Goal: Task Accomplishment & Management: Use online tool/utility

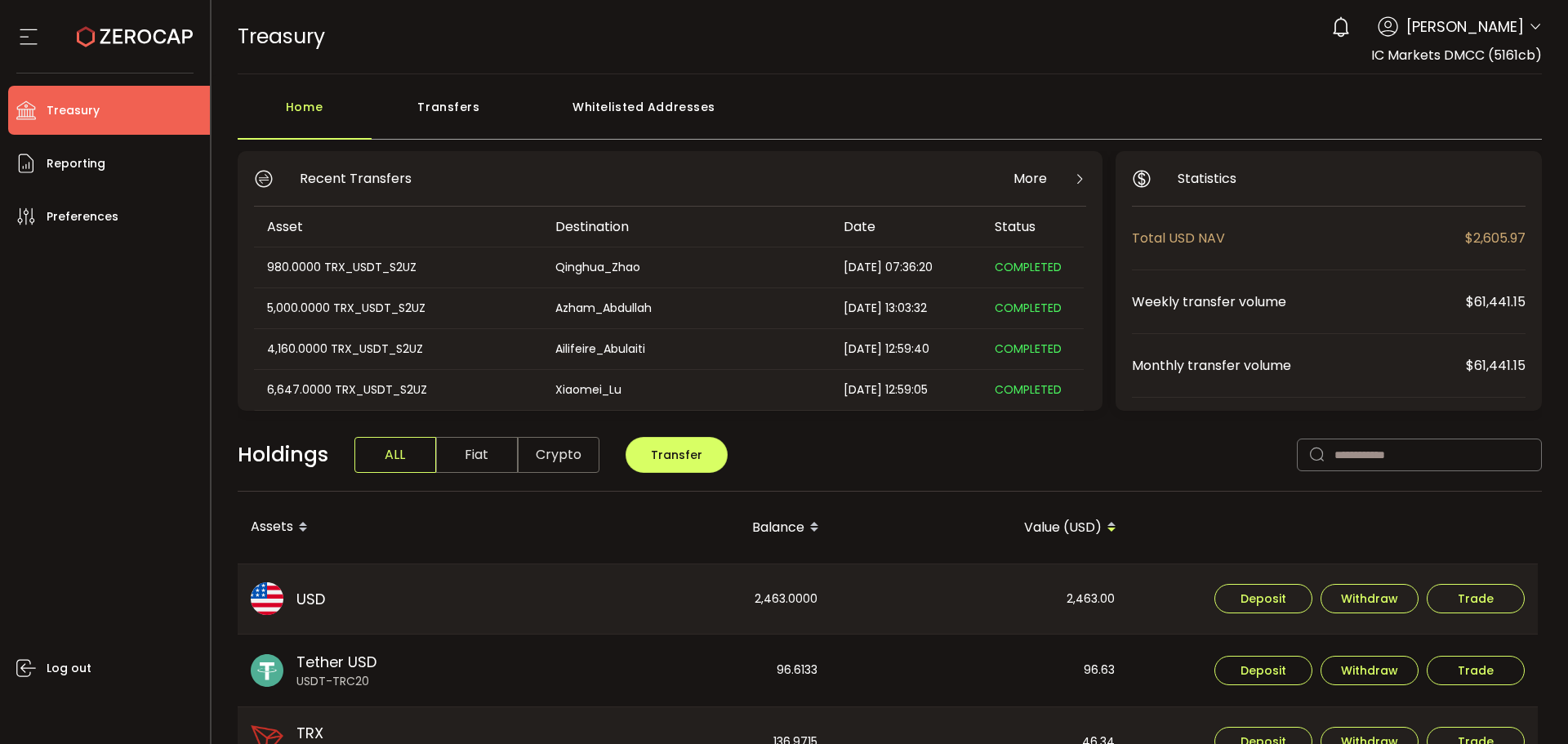
click at [1529, 22] on icon at bounding box center [1535, 27] width 14 height 14
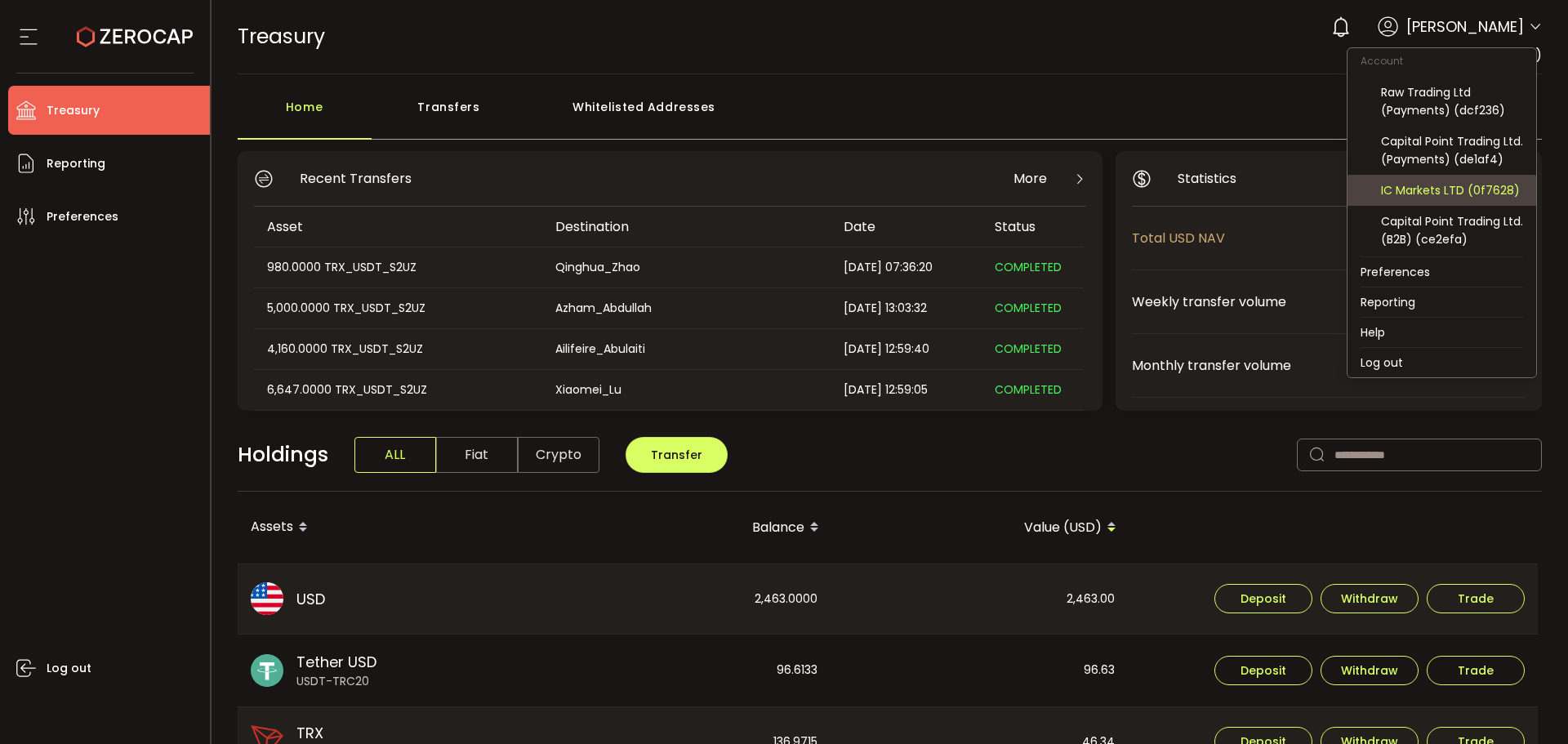
scroll to position [124, 0]
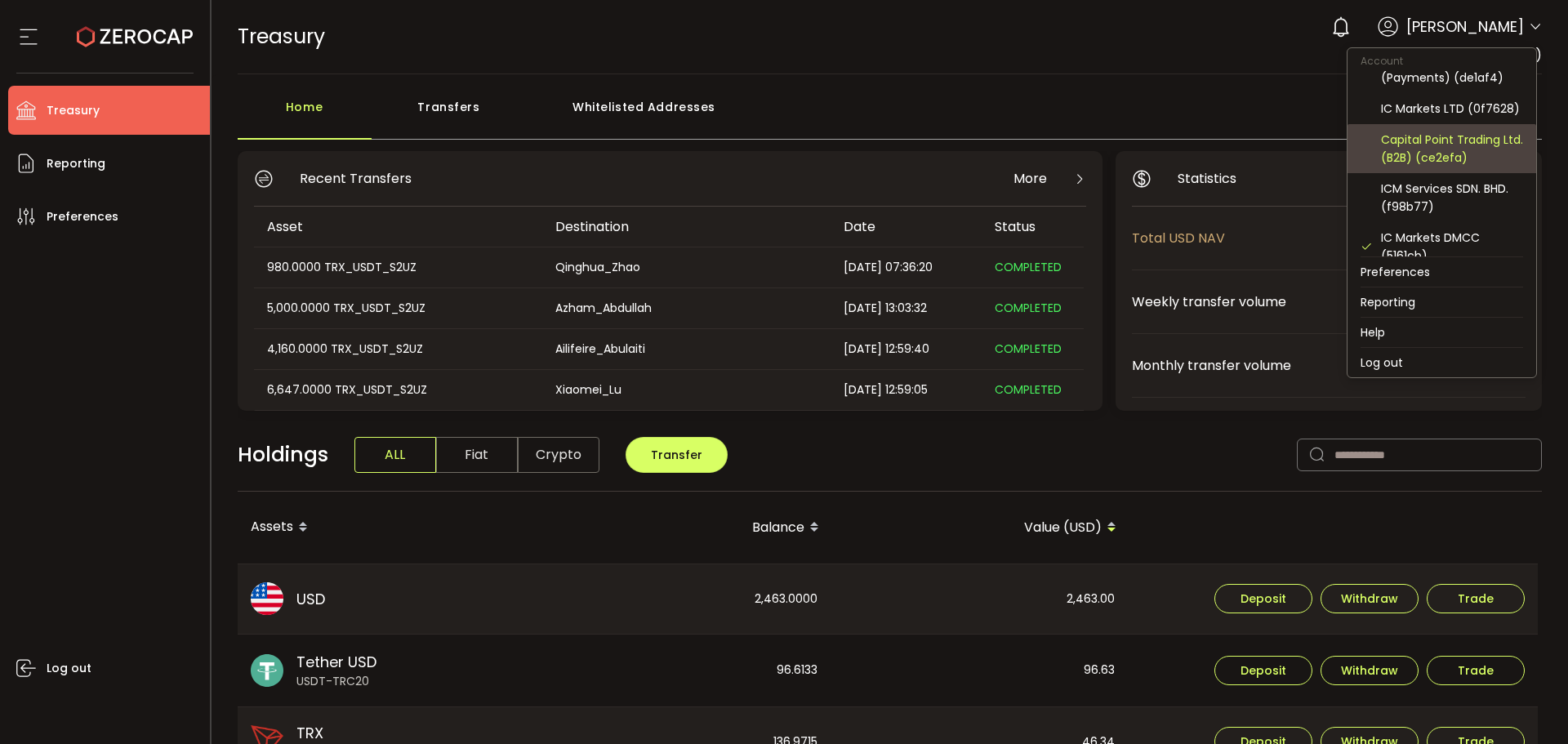
click at [1453, 167] on div "Capital Point Trading Ltd. (B2B) (ce2efa)" at bounding box center [1451, 148] width 142 height 36
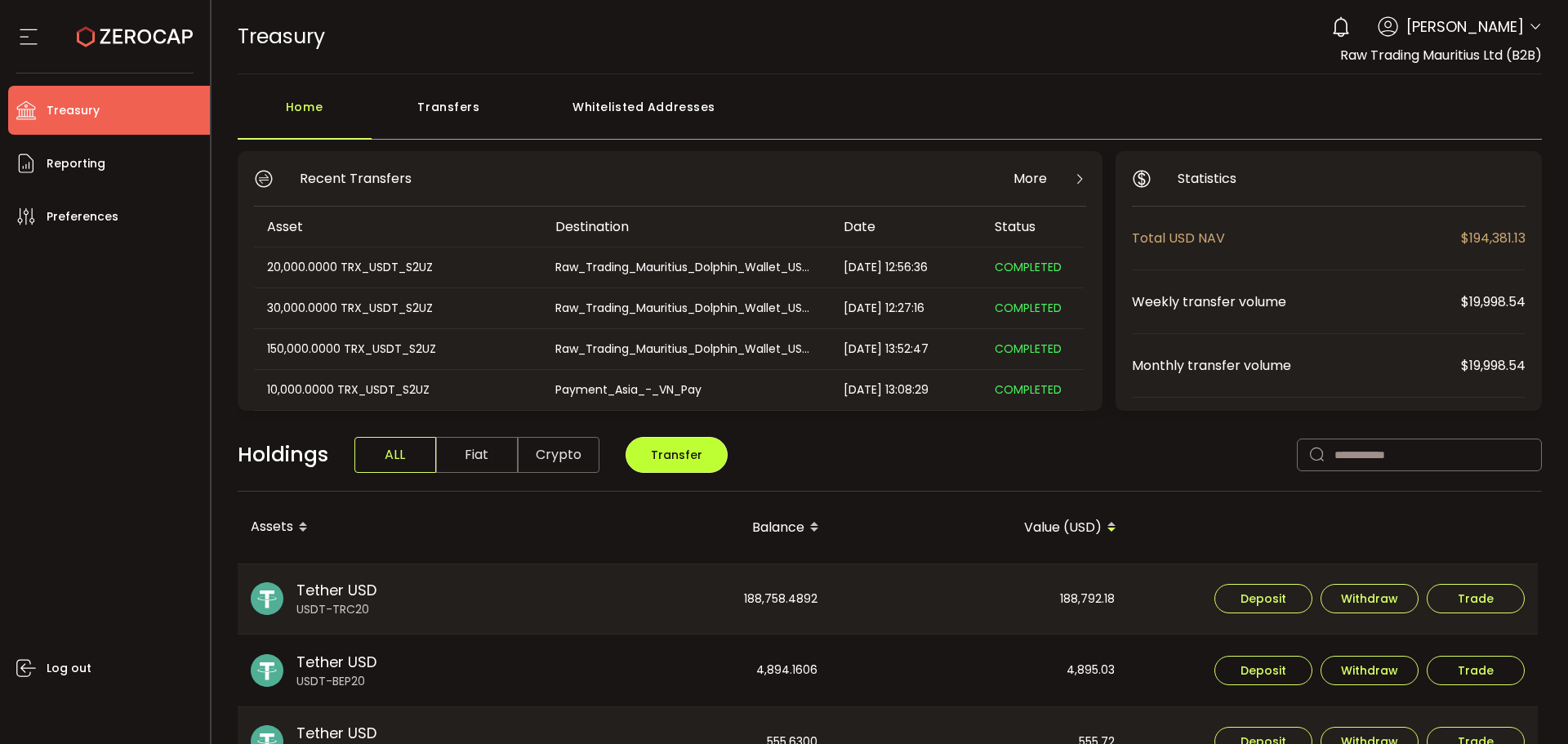
click at [677, 459] on span "Transfer" at bounding box center [675, 455] width 51 height 16
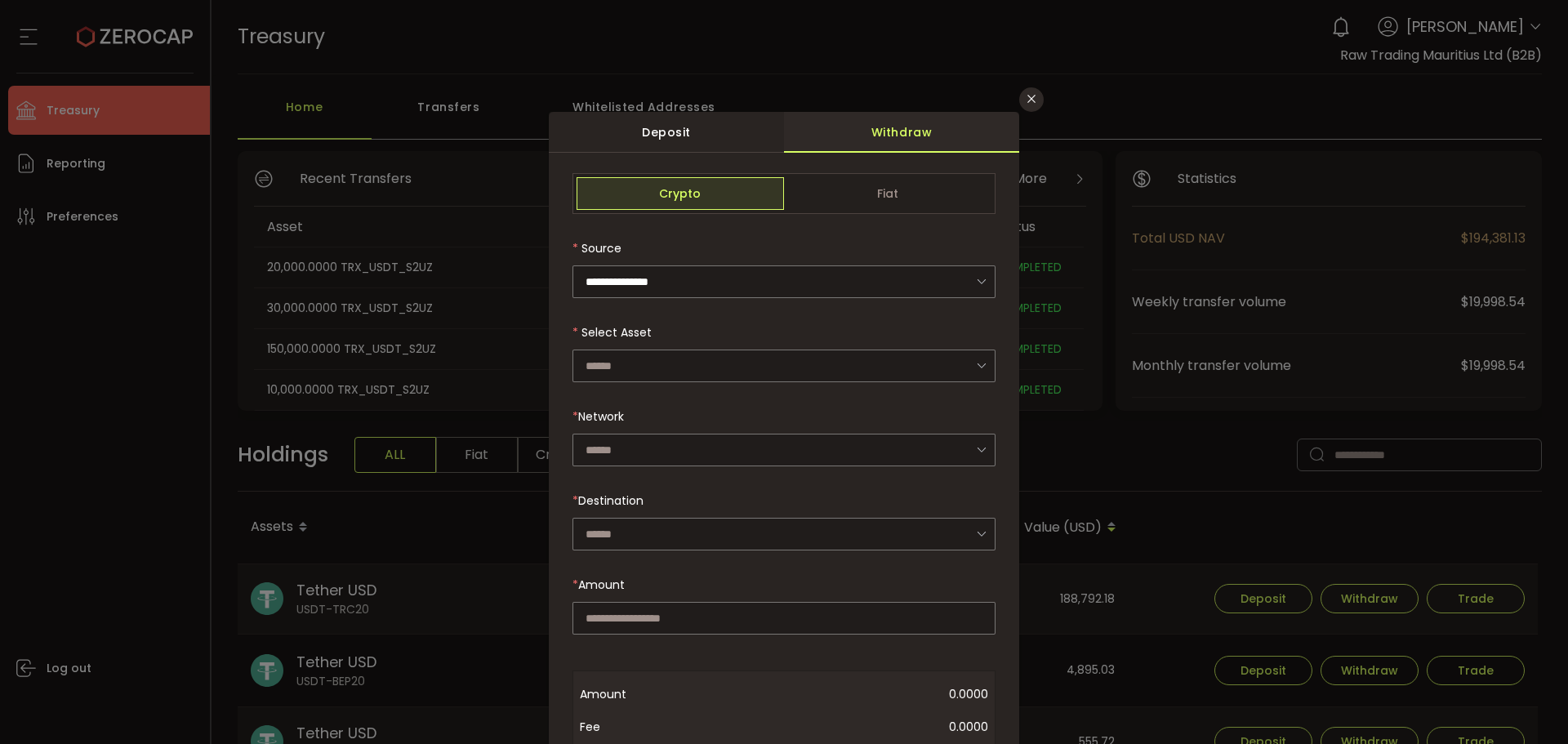
click at [699, 343] on div "Select Asset BTC - Bitcoin (Bitcoin) DOT - Polkadot (Polkadot) ETH - Ethereum (…" at bounding box center [784, 349] width 423 height 67
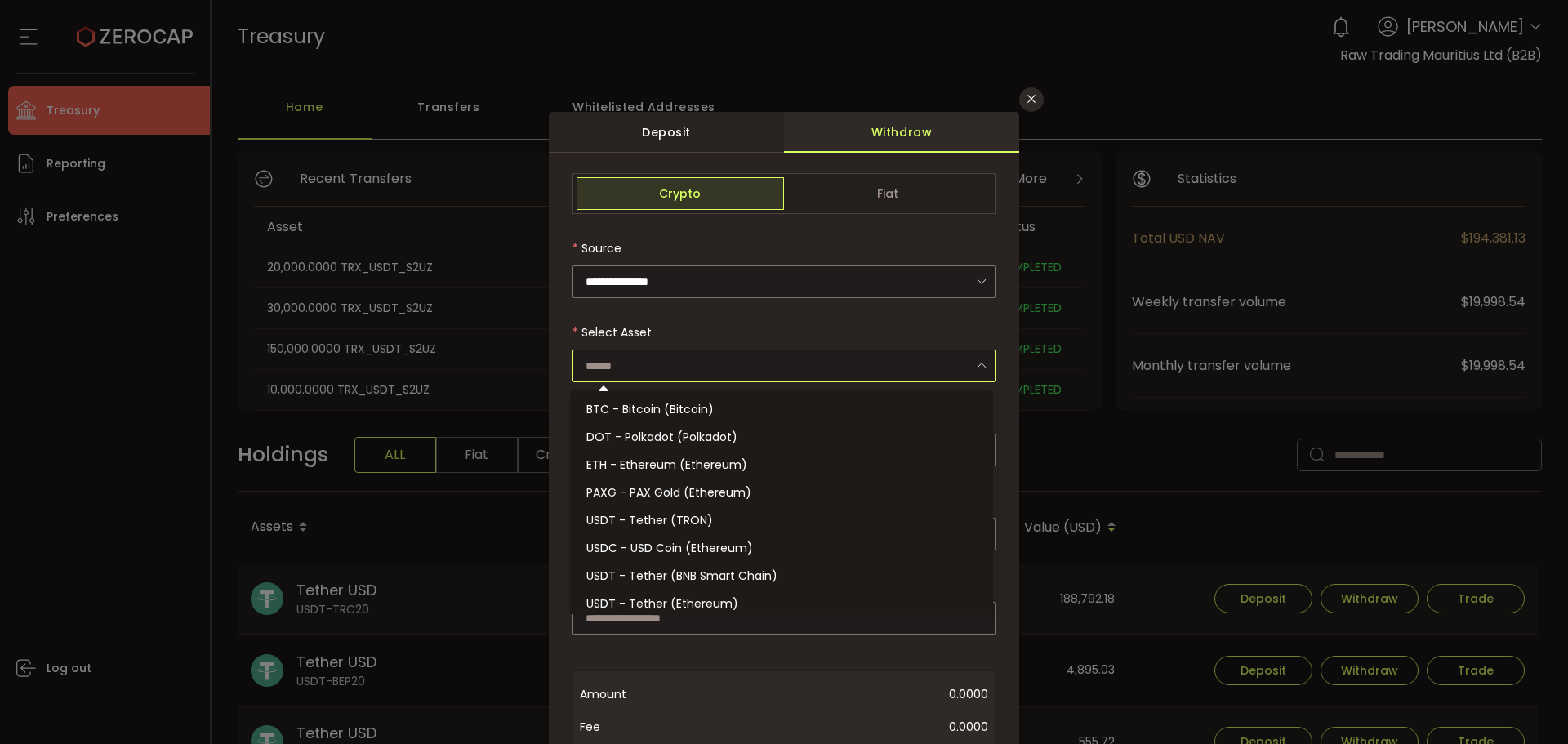
click at [695, 371] on input "dialog" at bounding box center [784, 366] width 423 height 33
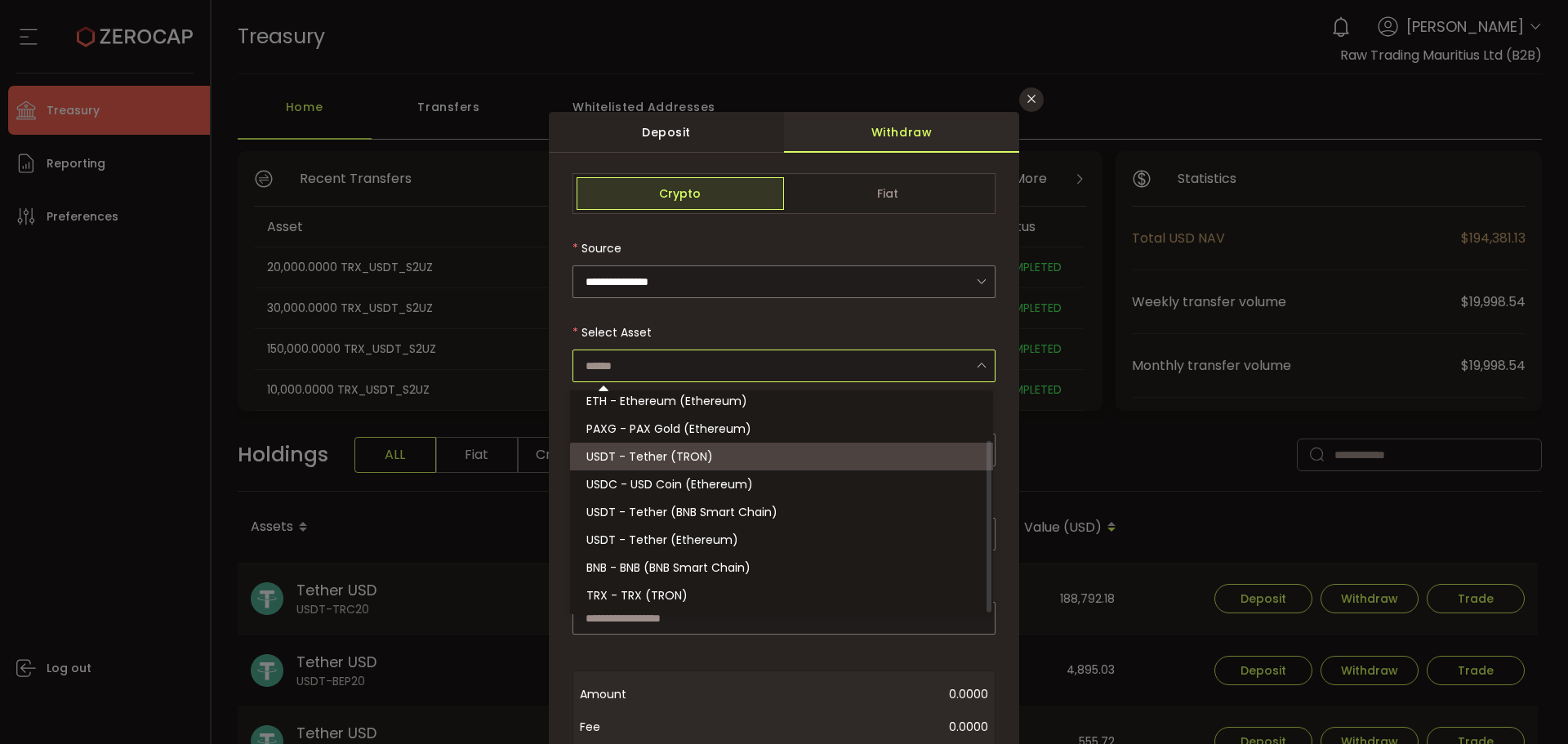
click at [687, 445] on li "USDT - Tether (TRON)" at bounding box center [784, 456] width 427 height 28
type input "**********"
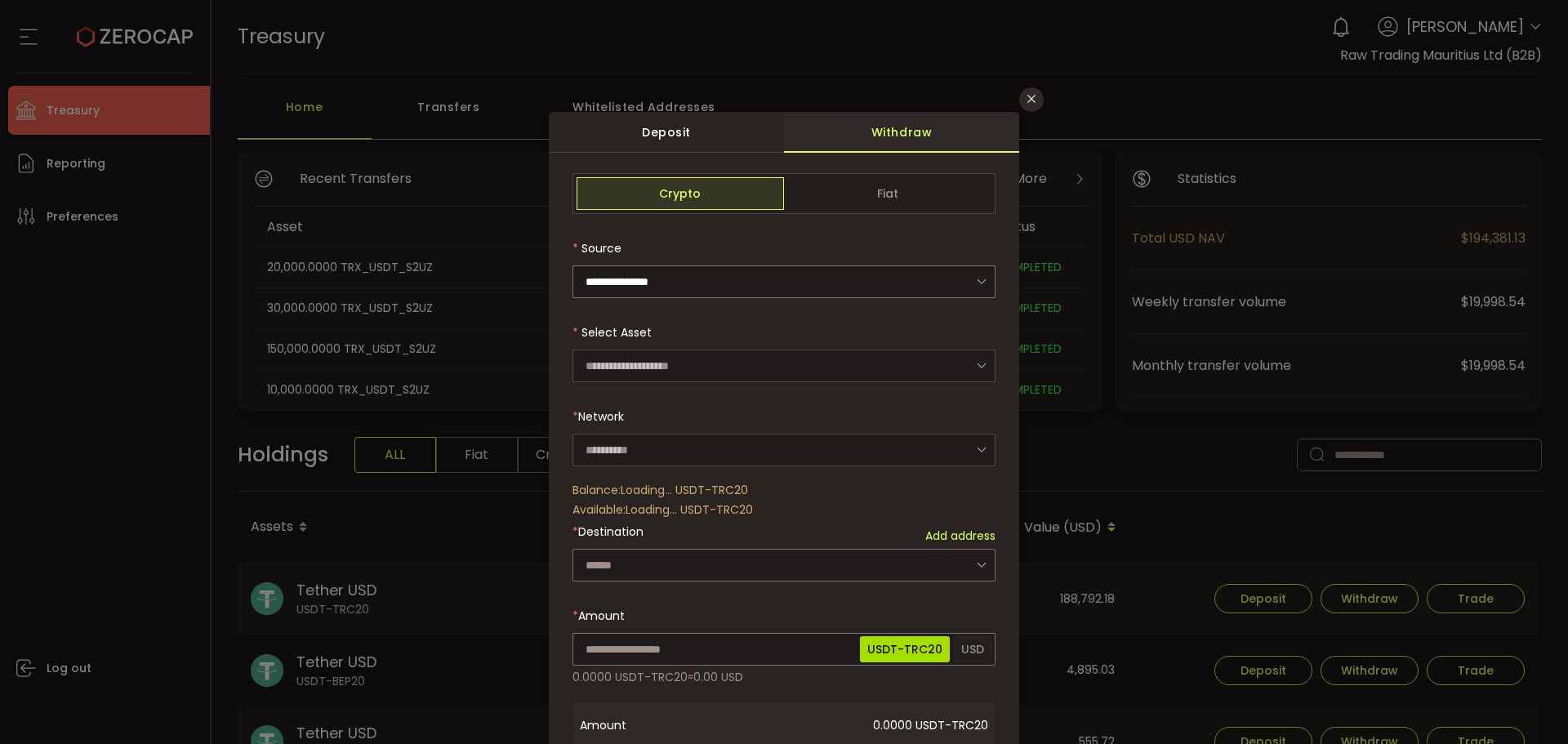
type input "****"
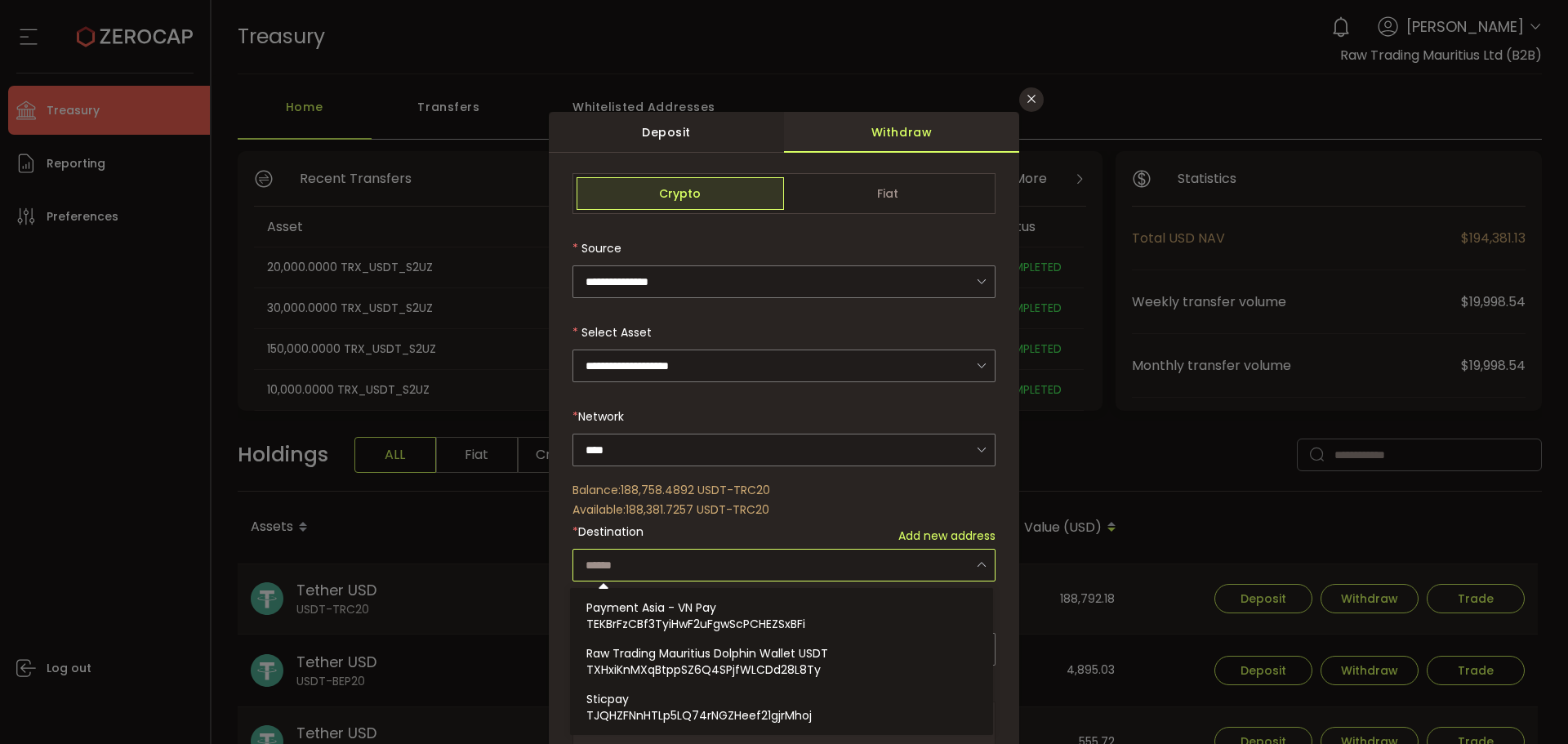
click at [669, 566] on input "dialog" at bounding box center [784, 565] width 423 height 33
paste input "**********"
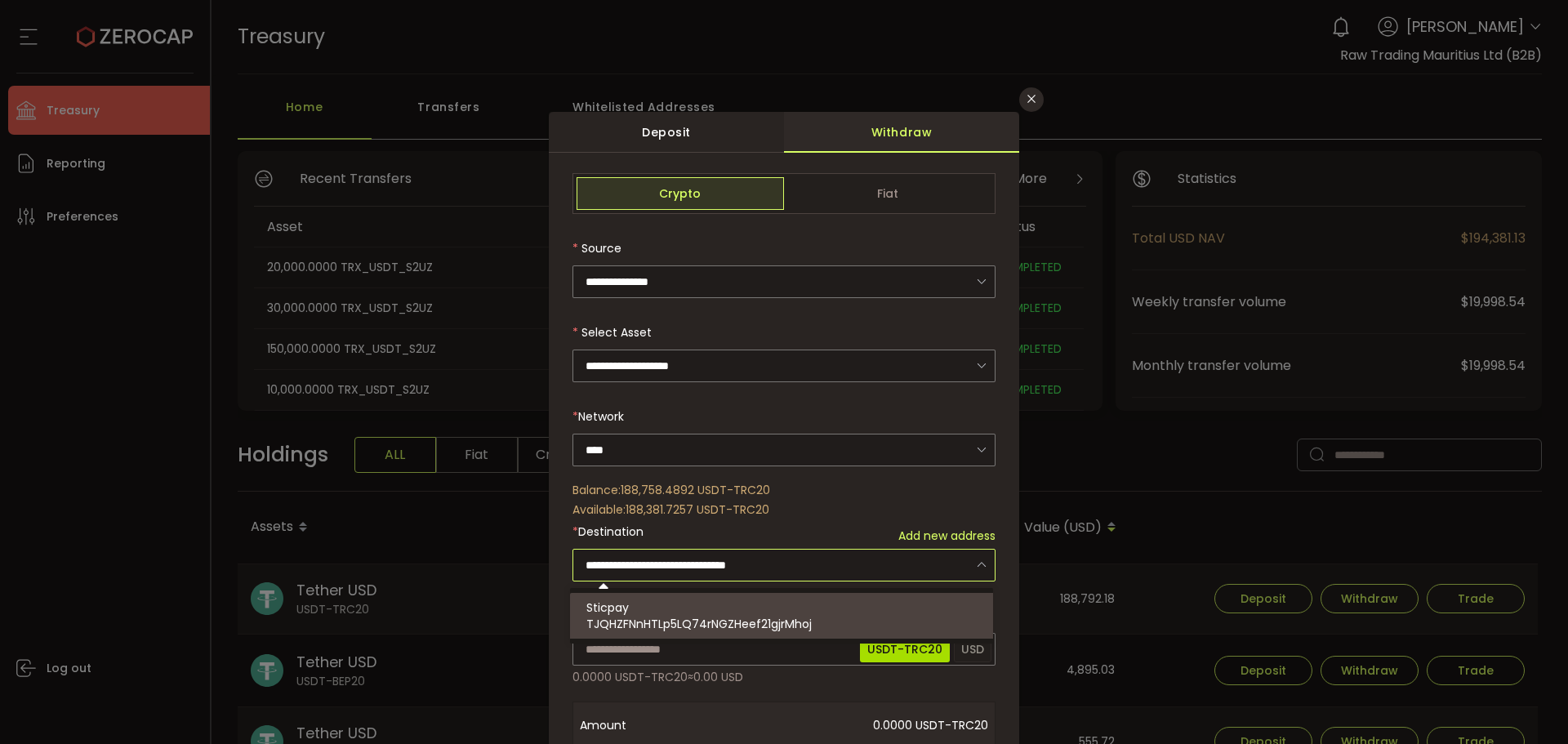
click at [761, 616] on span "TJQHZFNnHTLp5LQ74rNGZHeef21gjrMhoj" at bounding box center [700, 623] width 226 height 16
type input "**********"
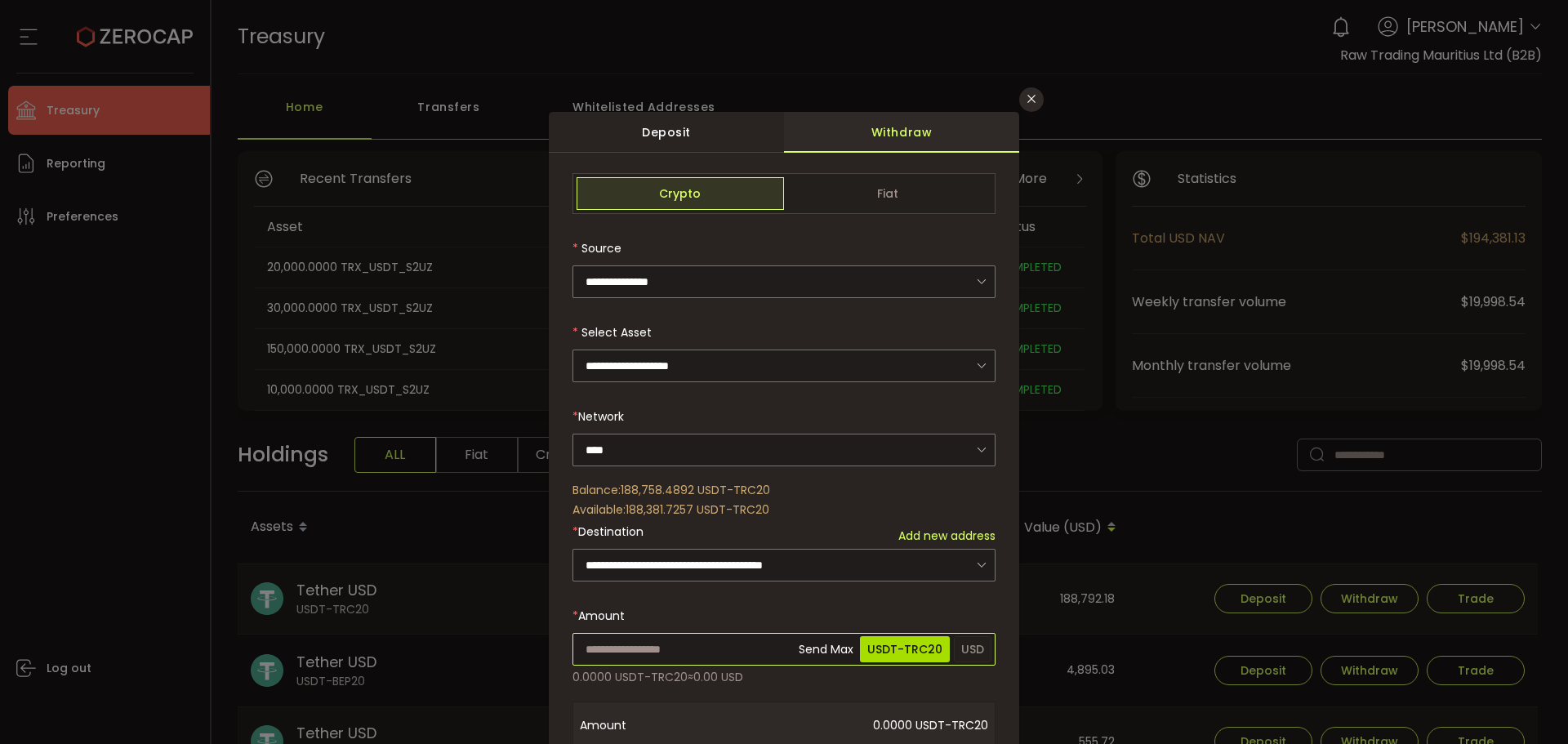
click at [736, 646] on input "dialog" at bounding box center [784, 649] width 423 height 33
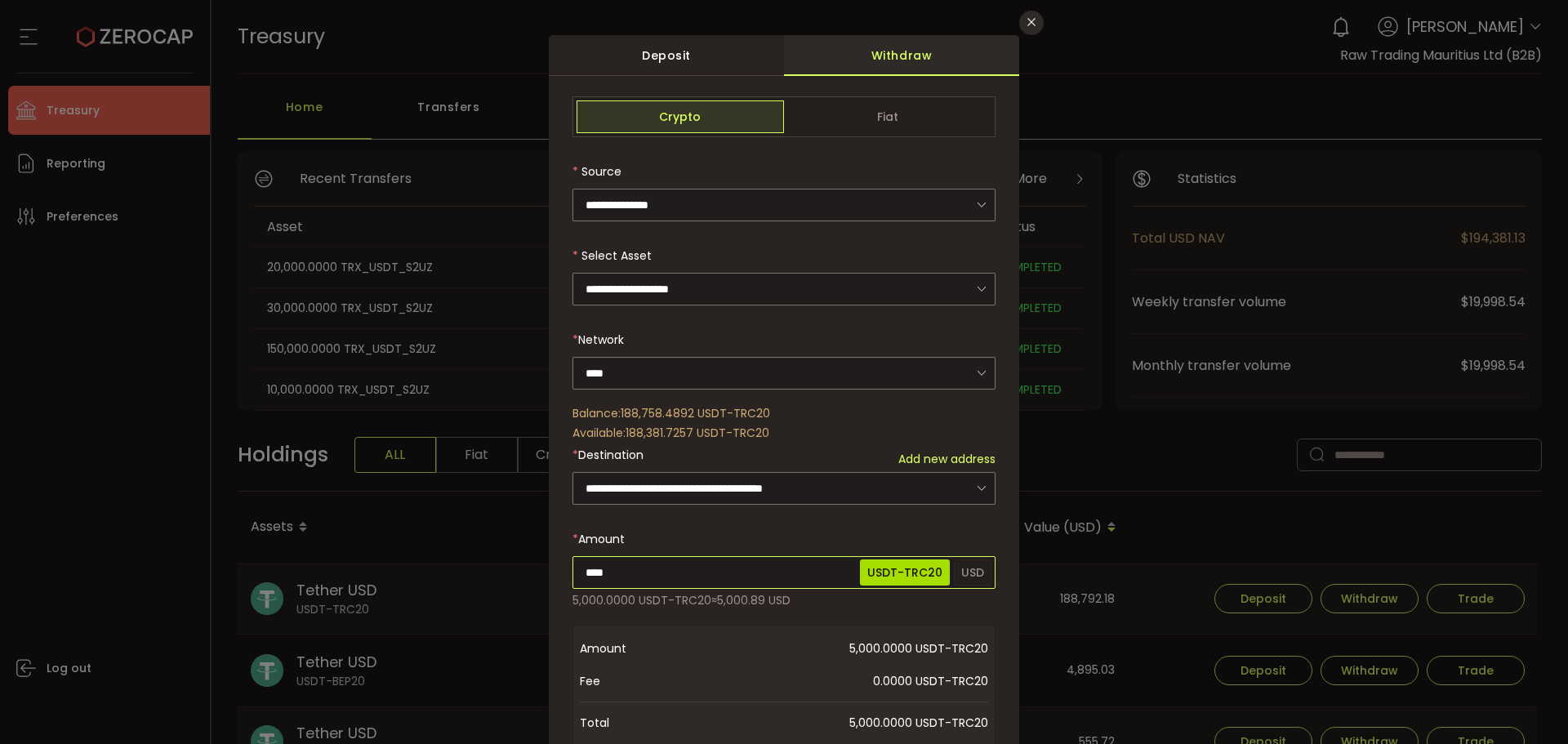
scroll to position [327, 0]
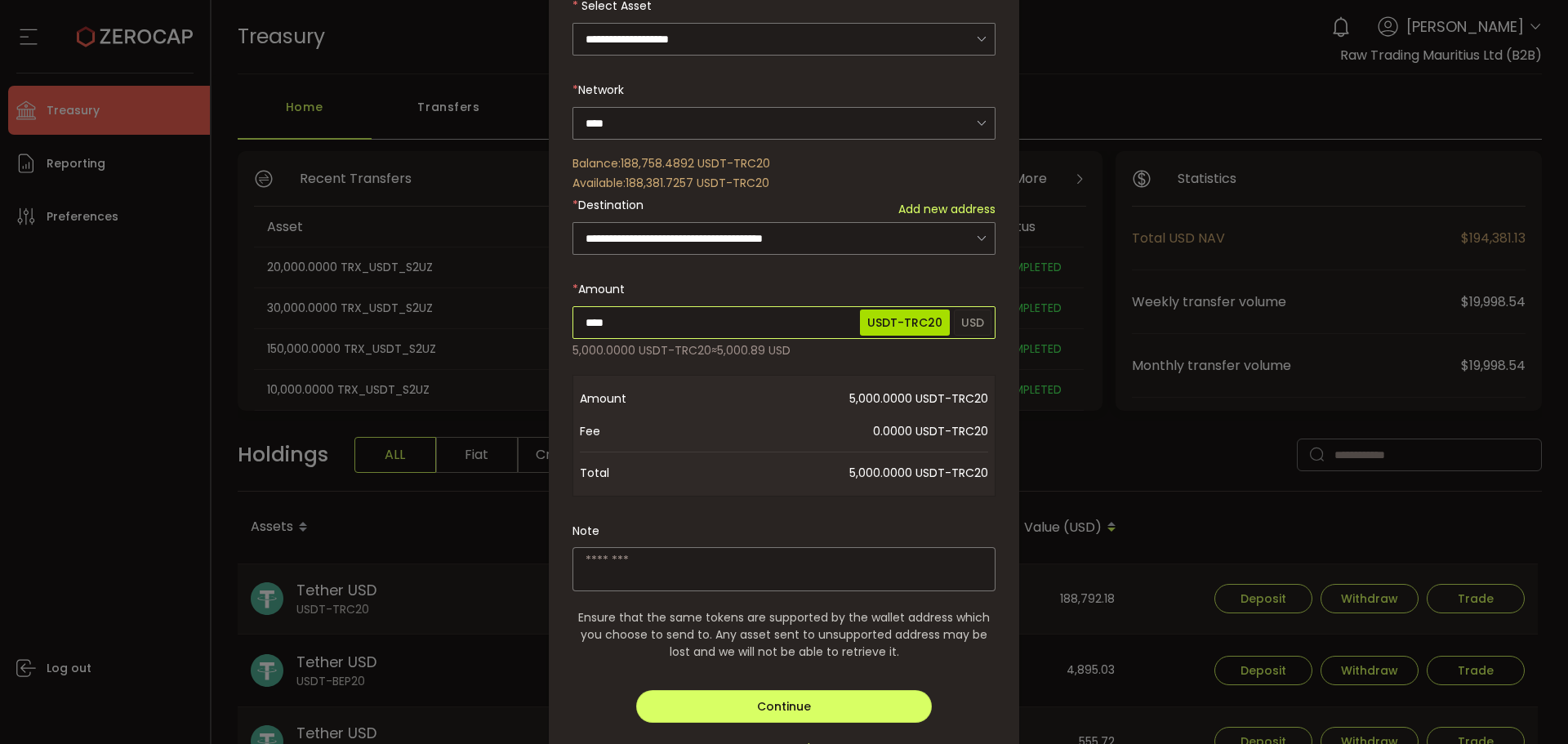
type input "****"
click at [729, 565] on div "**********" at bounding box center [784, 311] width 423 height 929
type textarea "**********"
click at [820, 707] on button "Continue" at bounding box center [784, 706] width 296 height 33
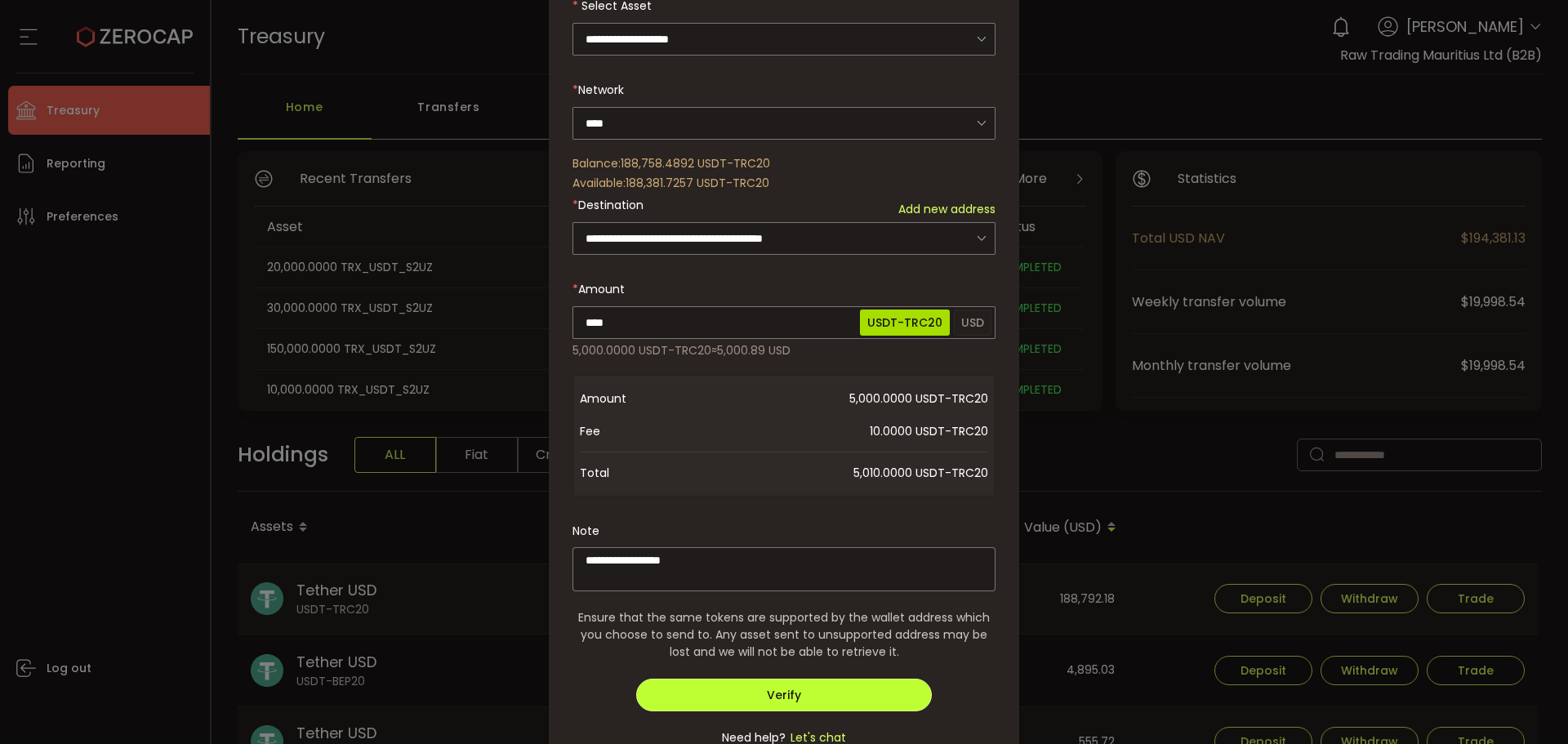
click at [814, 682] on button "Verify" at bounding box center [784, 695] width 296 height 33
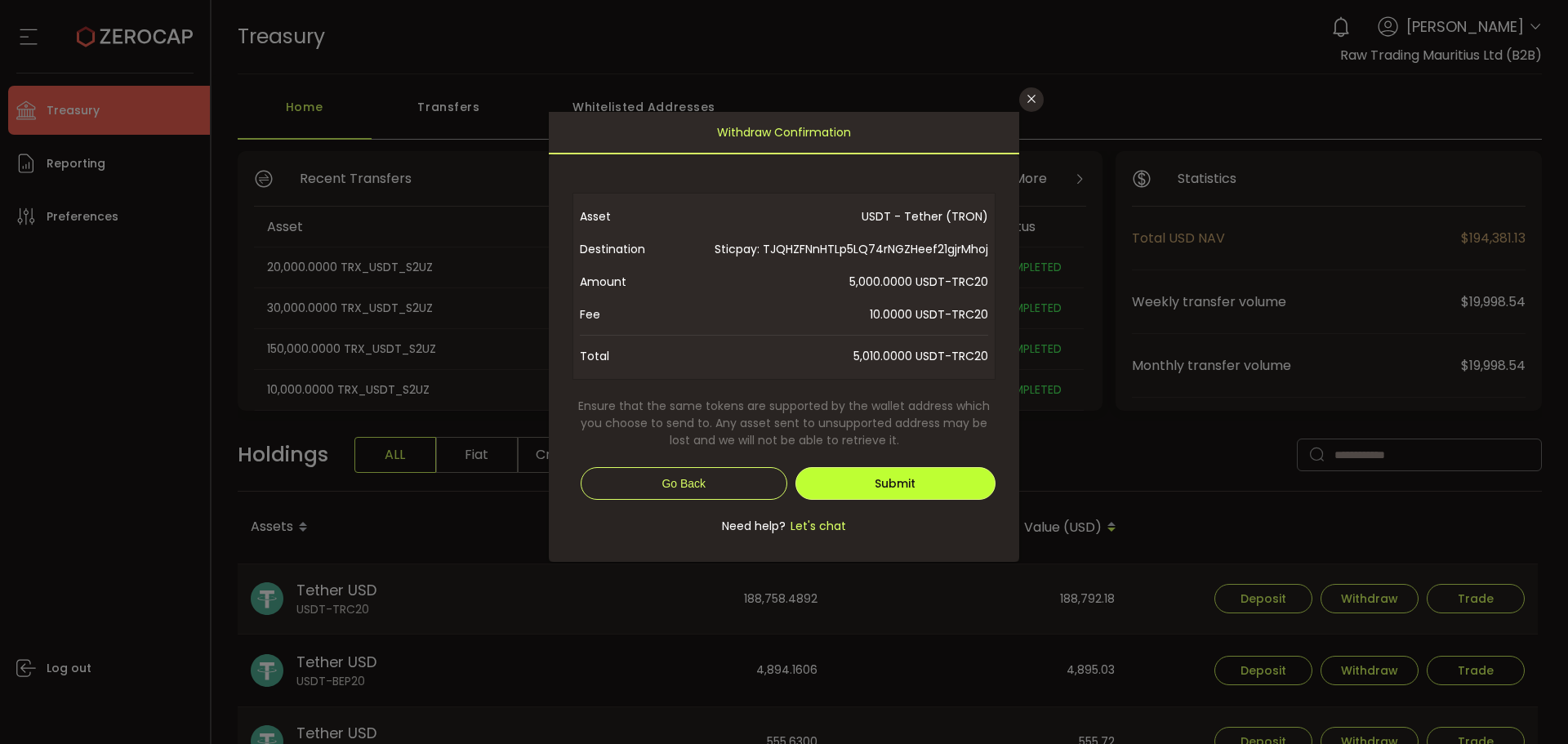
click at [900, 483] on span "Submit" at bounding box center [894, 483] width 41 height 16
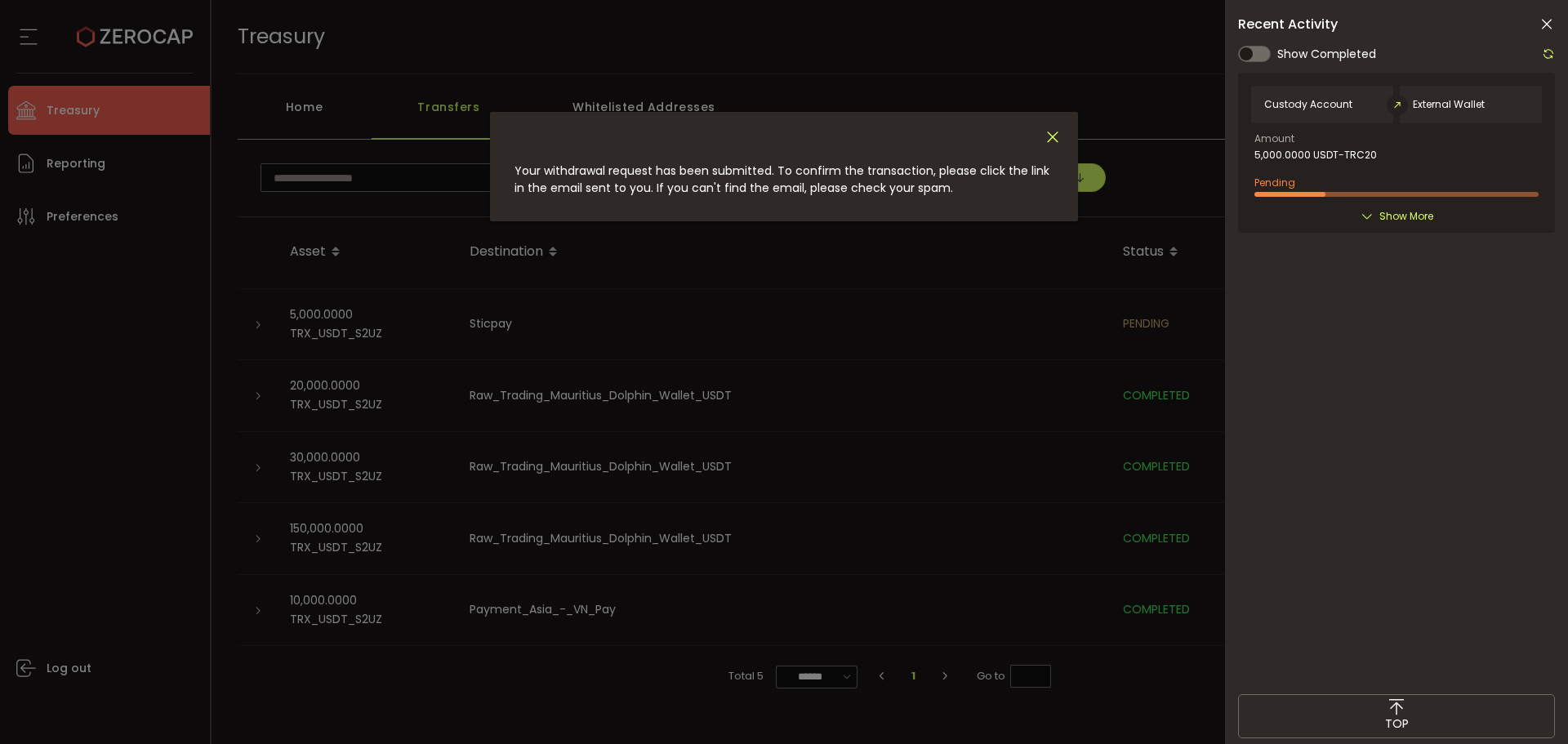
drag, startPoint x: 1048, startPoint y: 135, endPoint x: 1320, endPoint y: 59, distance: 282.4
click at [1048, 135] on icon "Close" at bounding box center [1053, 137] width 18 height 18
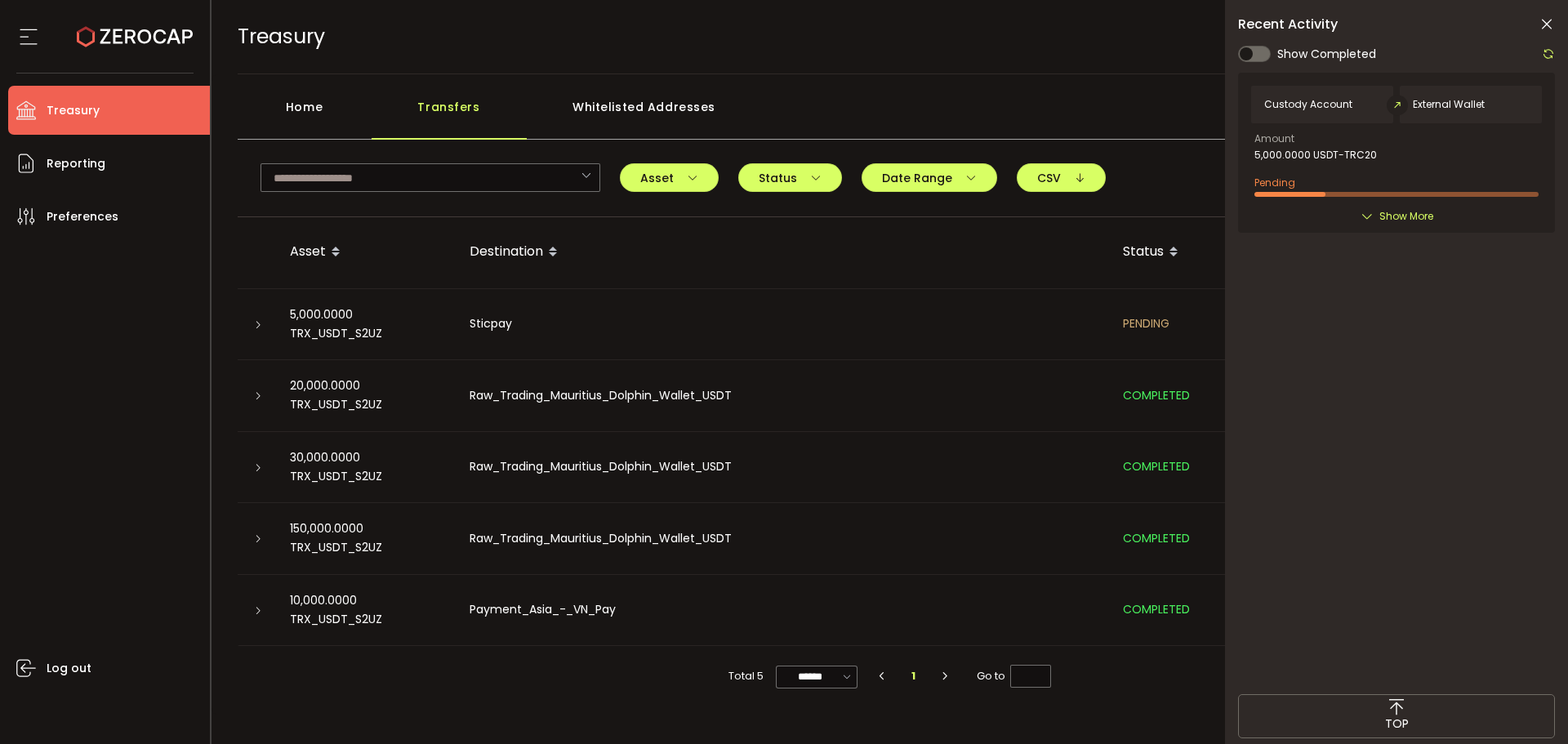
click at [1544, 20] on icon at bounding box center [1546, 24] width 16 height 16
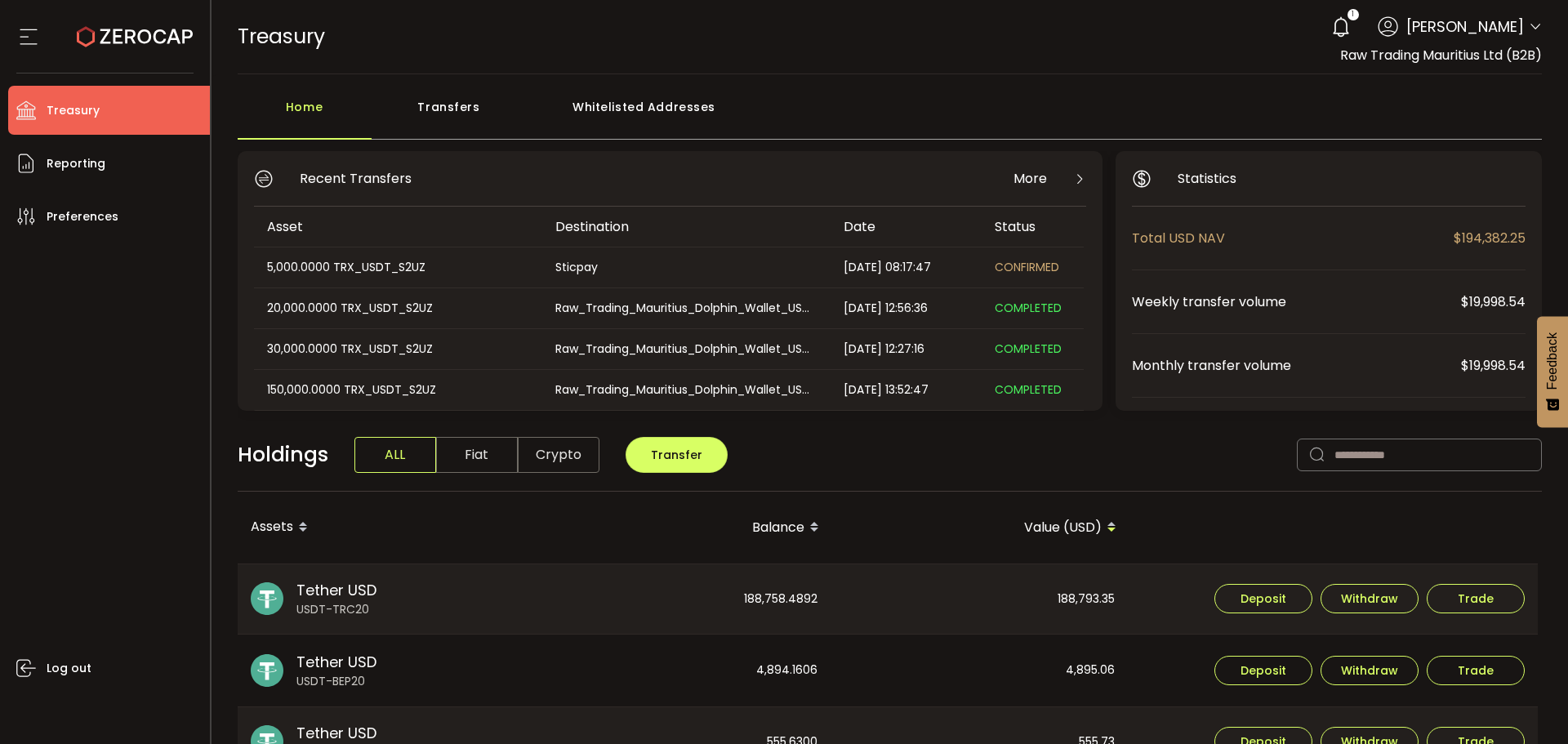
click at [784, 262] on div "Sticpay" at bounding box center [685, 266] width 287 height 18
click at [919, 454] on div "Holdings ALL Fiat Crypto Transfer" at bounding box center [890, 463] width 1305 height 56
click at [1531, 21] on icon at bounding box center [1535, 27] width 14 height 14
click at [1529, 30] on icon at bounding box center [1535, 27] width 14 height 14
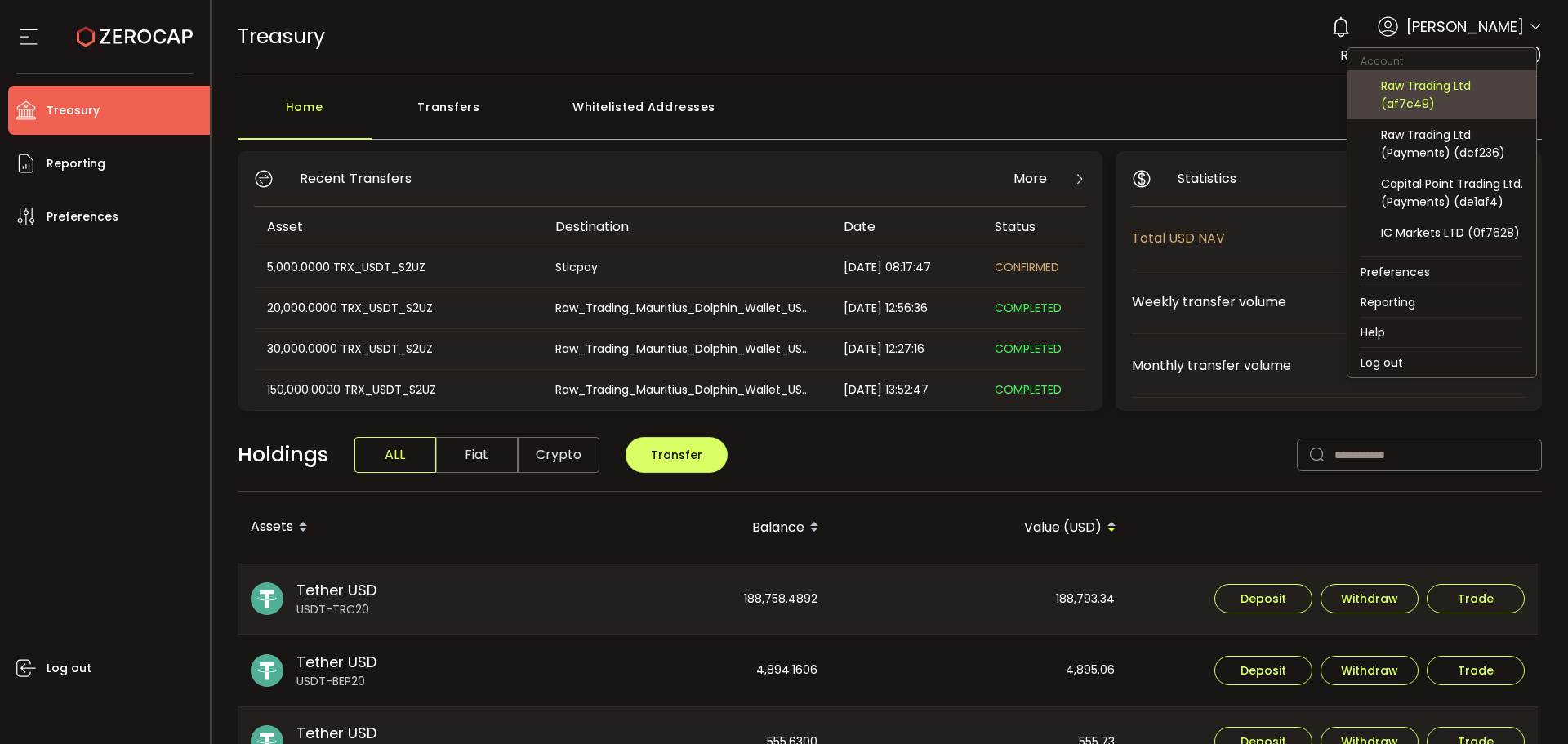
click at [1432, 100] on div "Raw Trading Ltd (af7c49)" at bounding box center [1451, 95] width 142 height 36
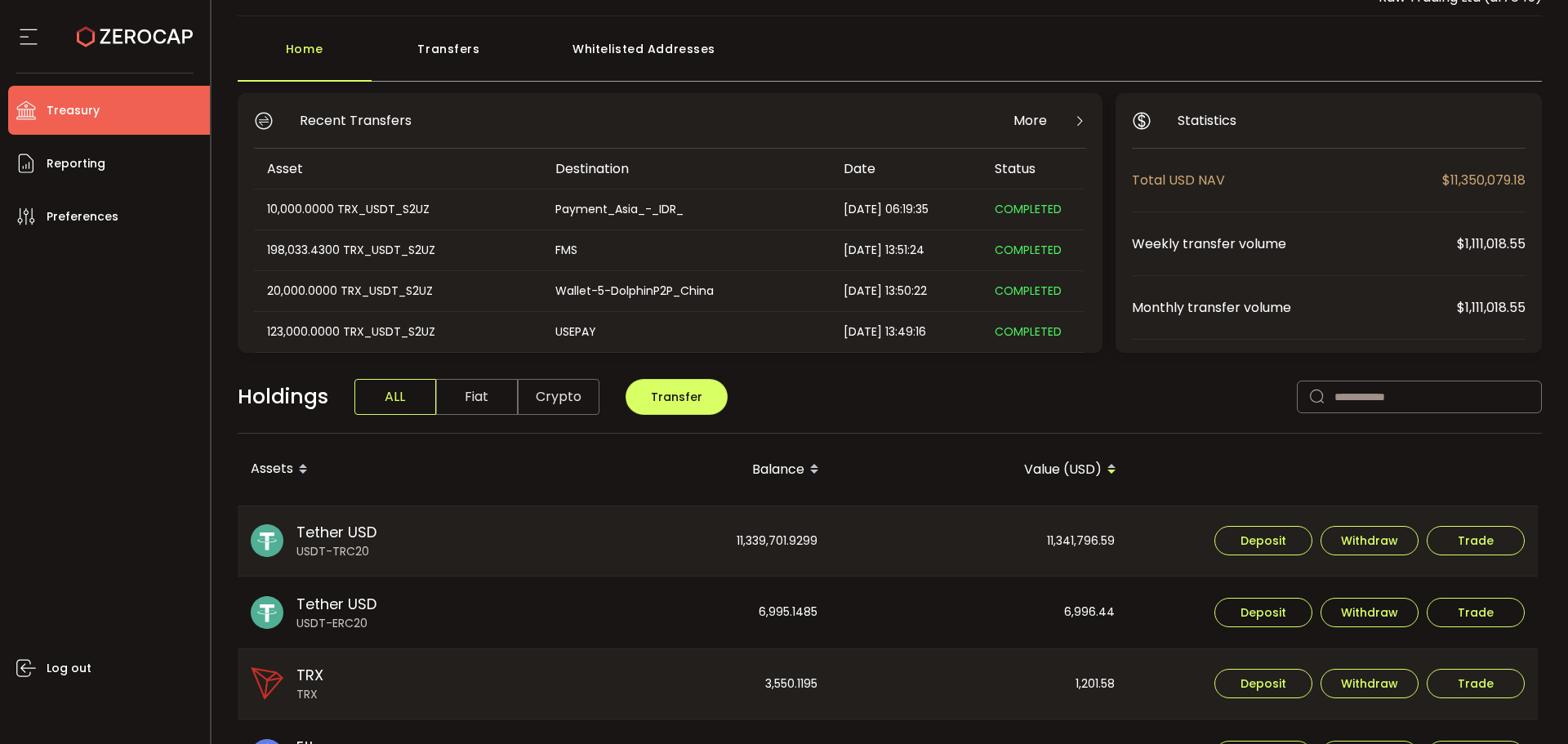
scroll to position [82, 0]
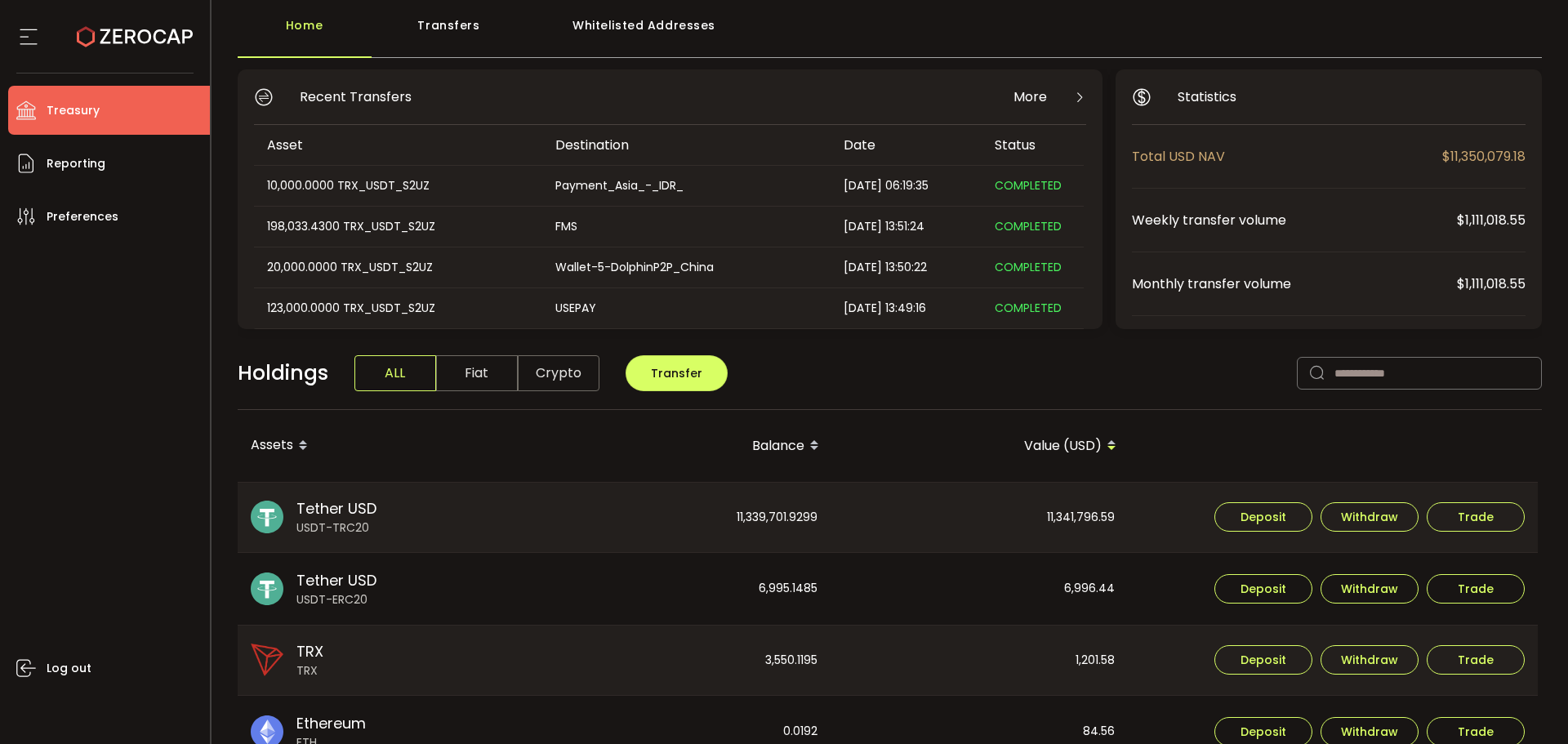
click at [452, 53] on div "Transfers" at bounding box center [449, 33] width 155 height 49
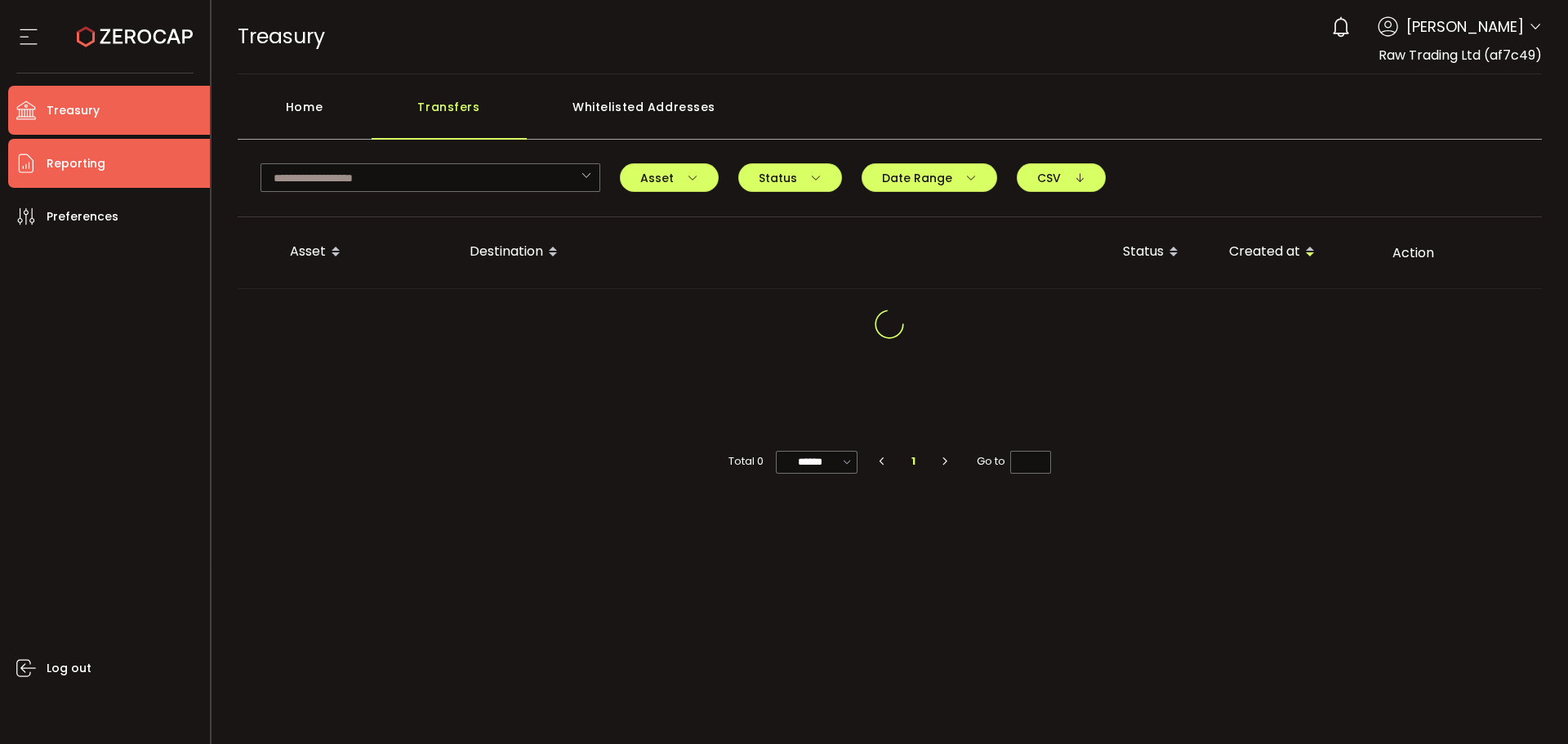
click at [109, 167] on li "Reporting" at bounding box center [108, 163] width 202 height 49
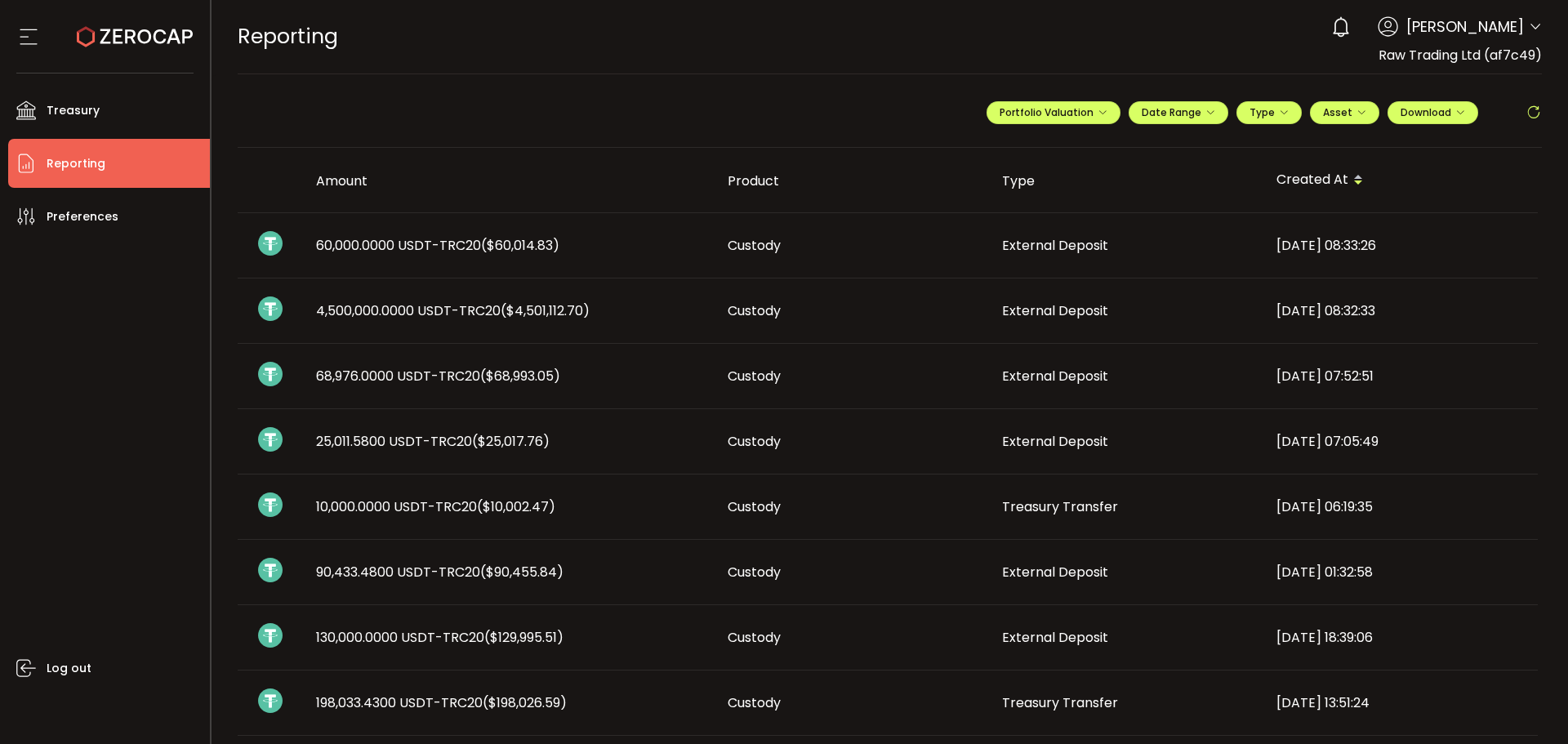
click at [1406, 242] on div "2025-09-04 08:33:26" at bounding box center [1400, 245] width 274 height 18
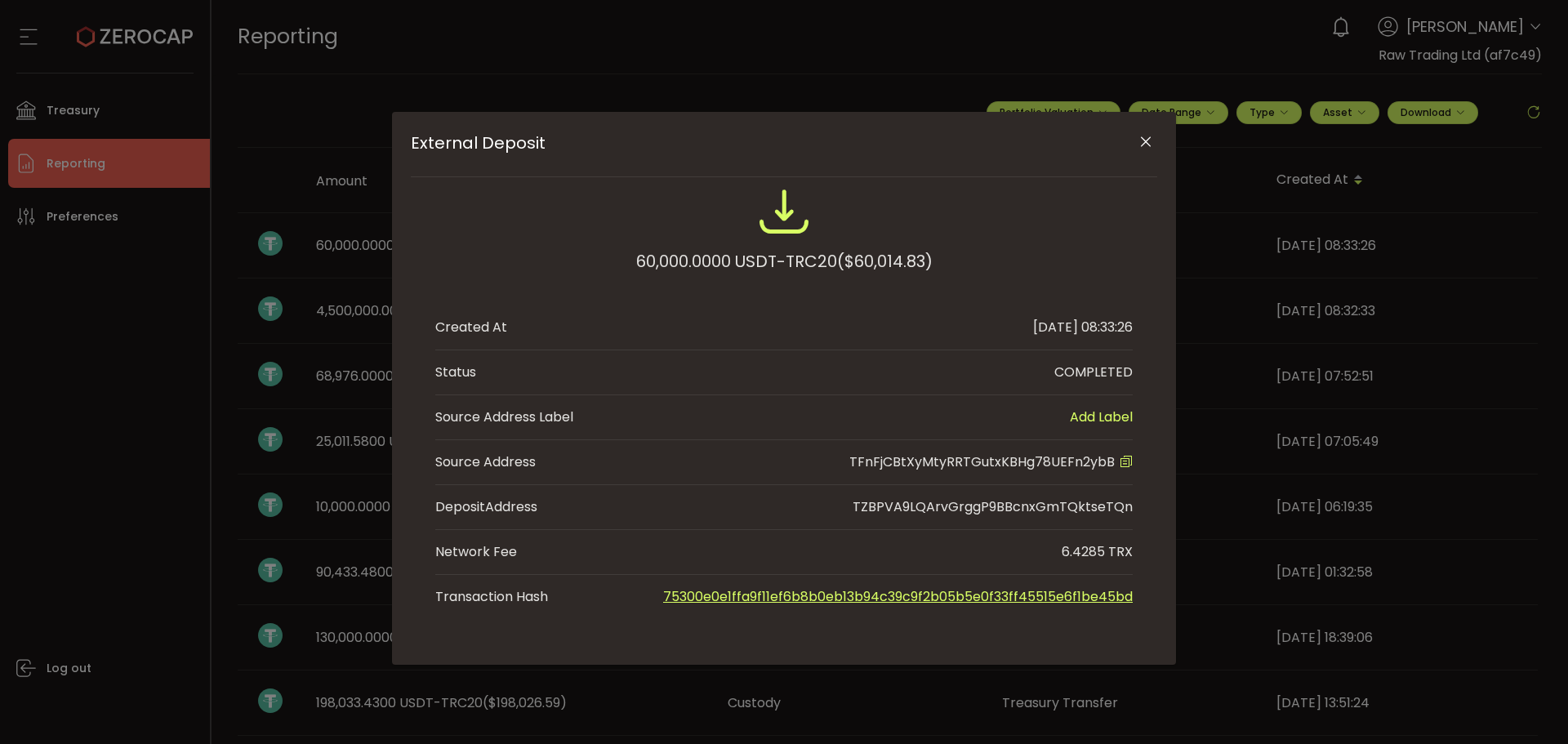
click at [1153, 135] on icon "Close" at bounding box center [1145, 142] width 16 height 16
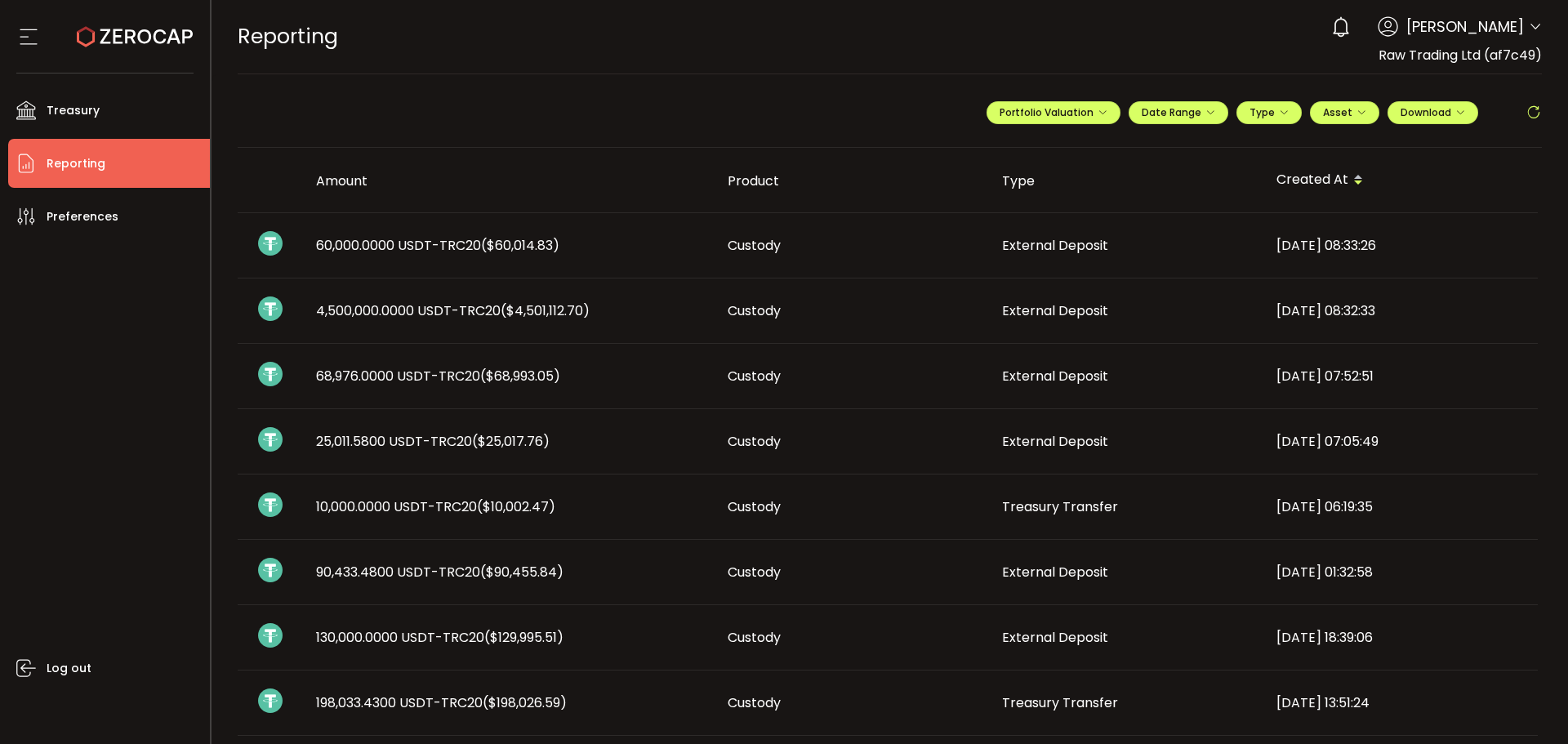
click at [1517, 27] on span "Aaditya Achreja" at bounding box center [1465, 26] width 118 height 22
click at [1528, 24] on icon at bounding box center [1535, 27] width 14 height 14
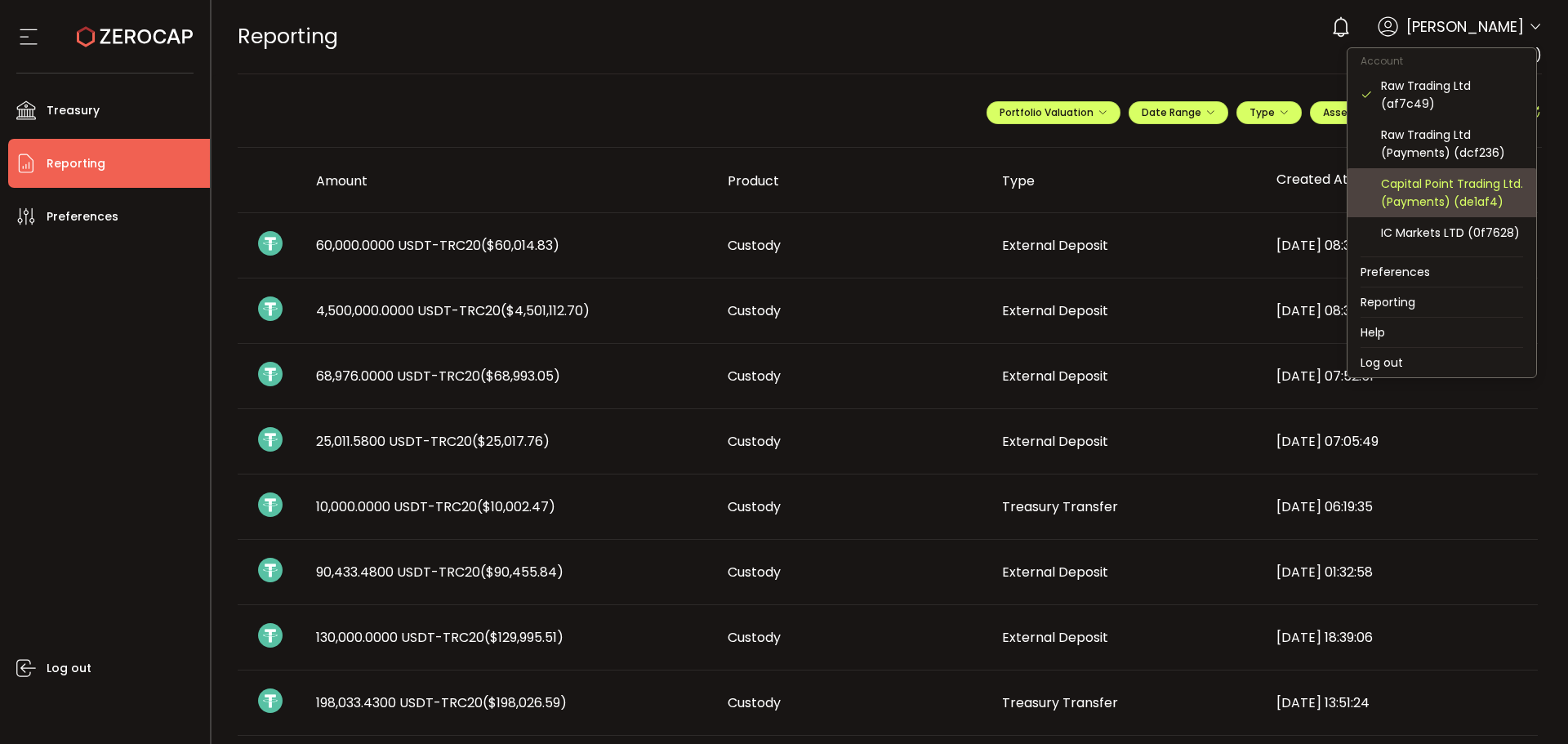
scroll to position [163, 0]
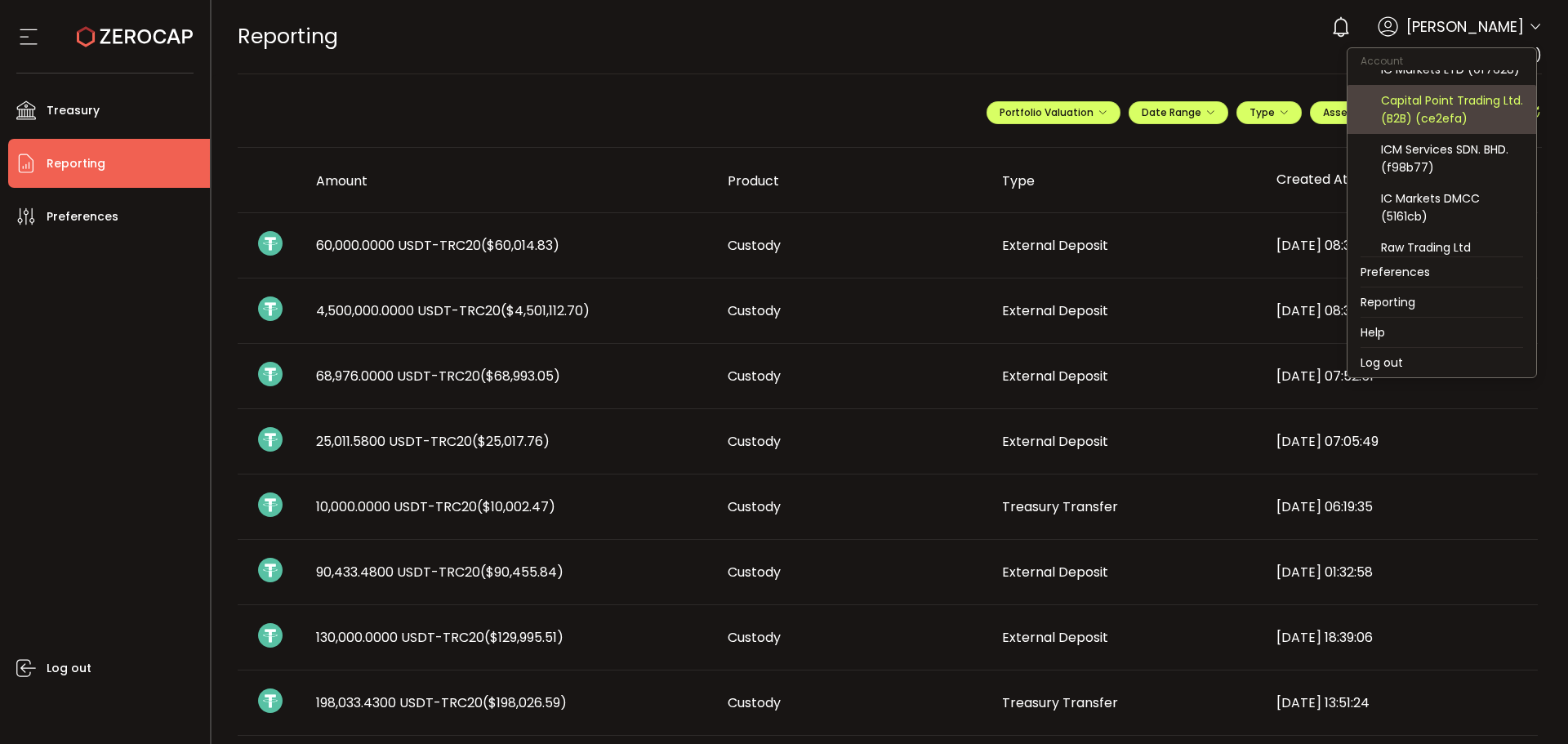
click at [1417, 127] on div "Capital Point Trading Ltd. (B2B) (ce2efa)" at bounding box center [1451, 109] width 142 height 36
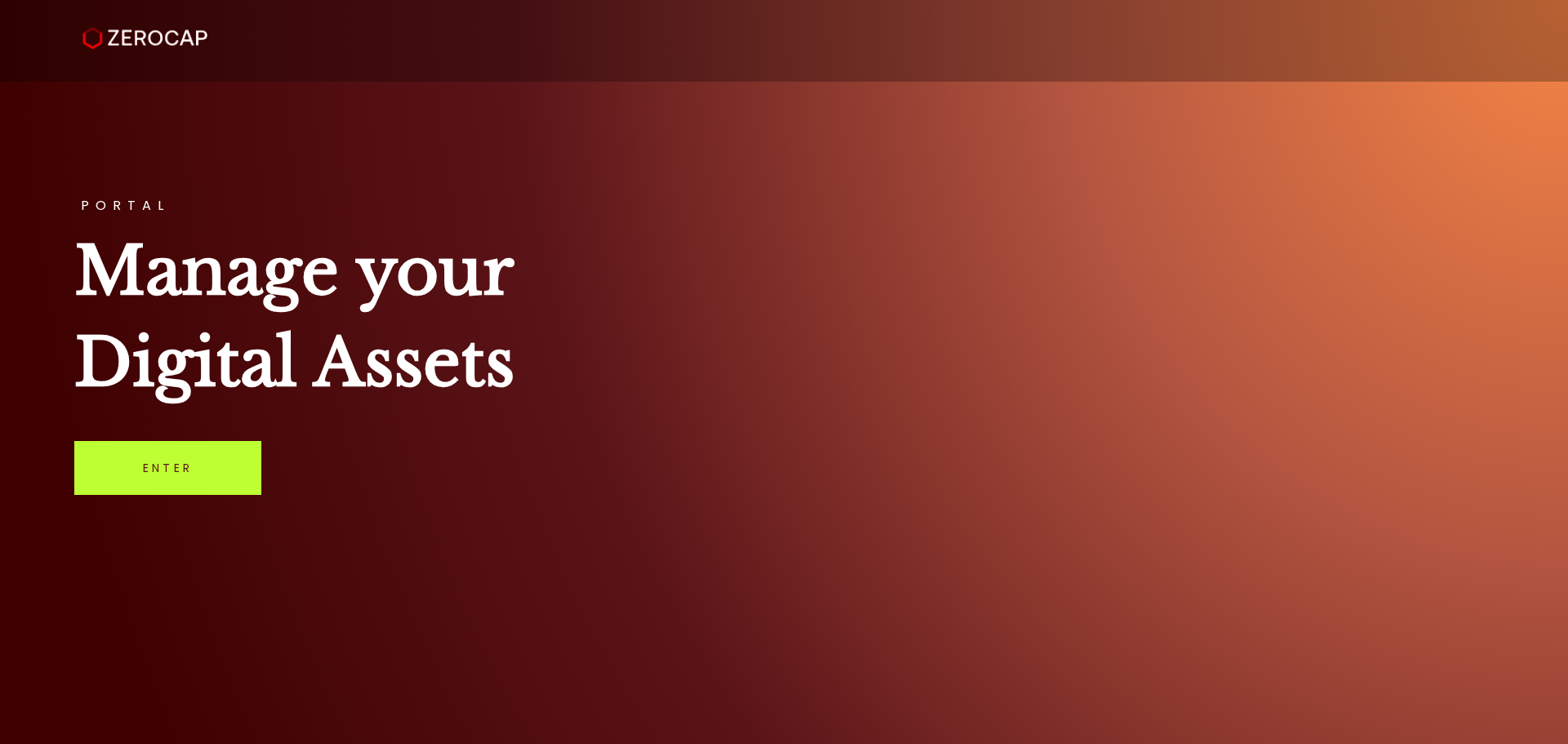
click at [166, 472] on link "Enter" at bounding box center [168, 468] width 187 height 54
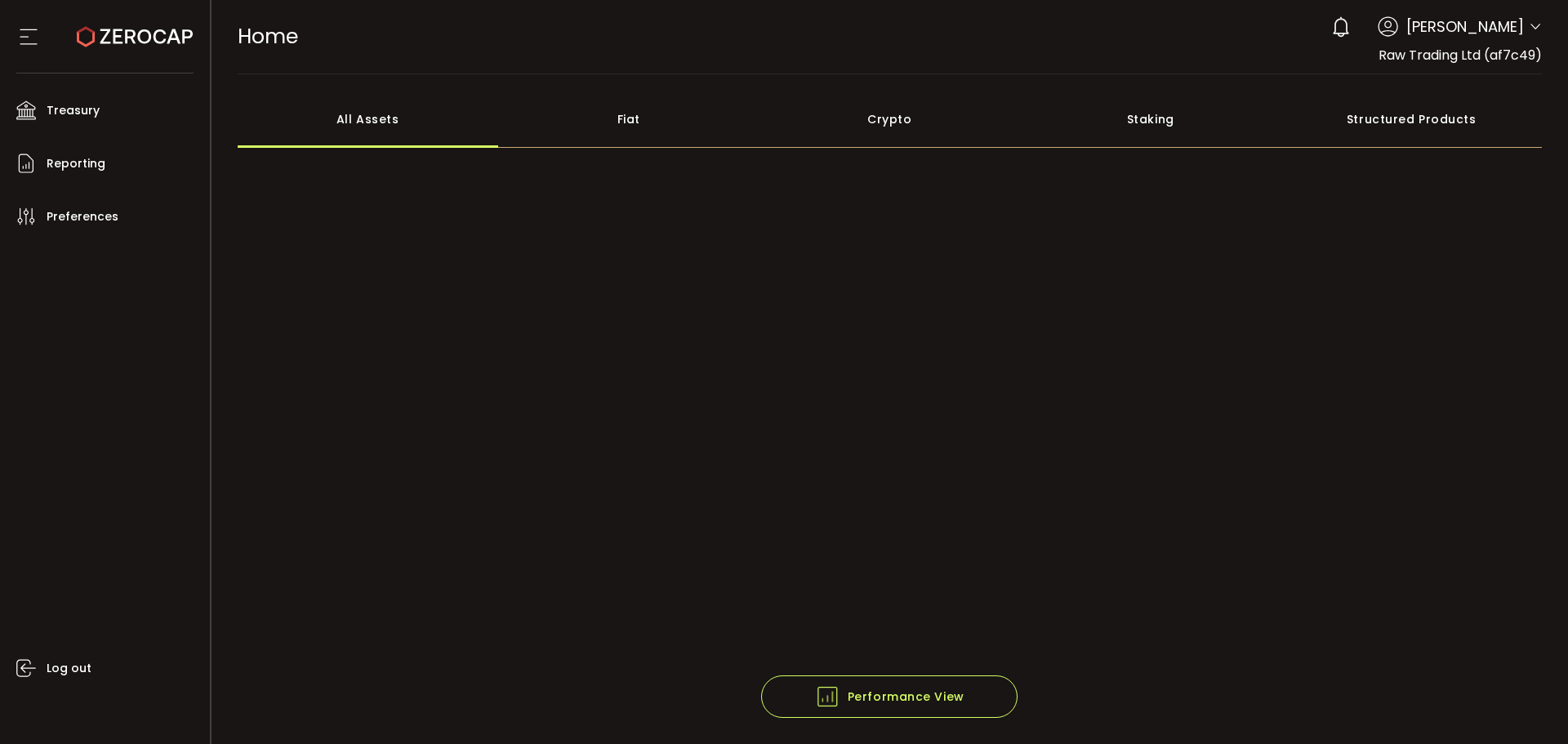
click at [1532, 28] on icon at bounding box center [1535, 27] width 14 height 14
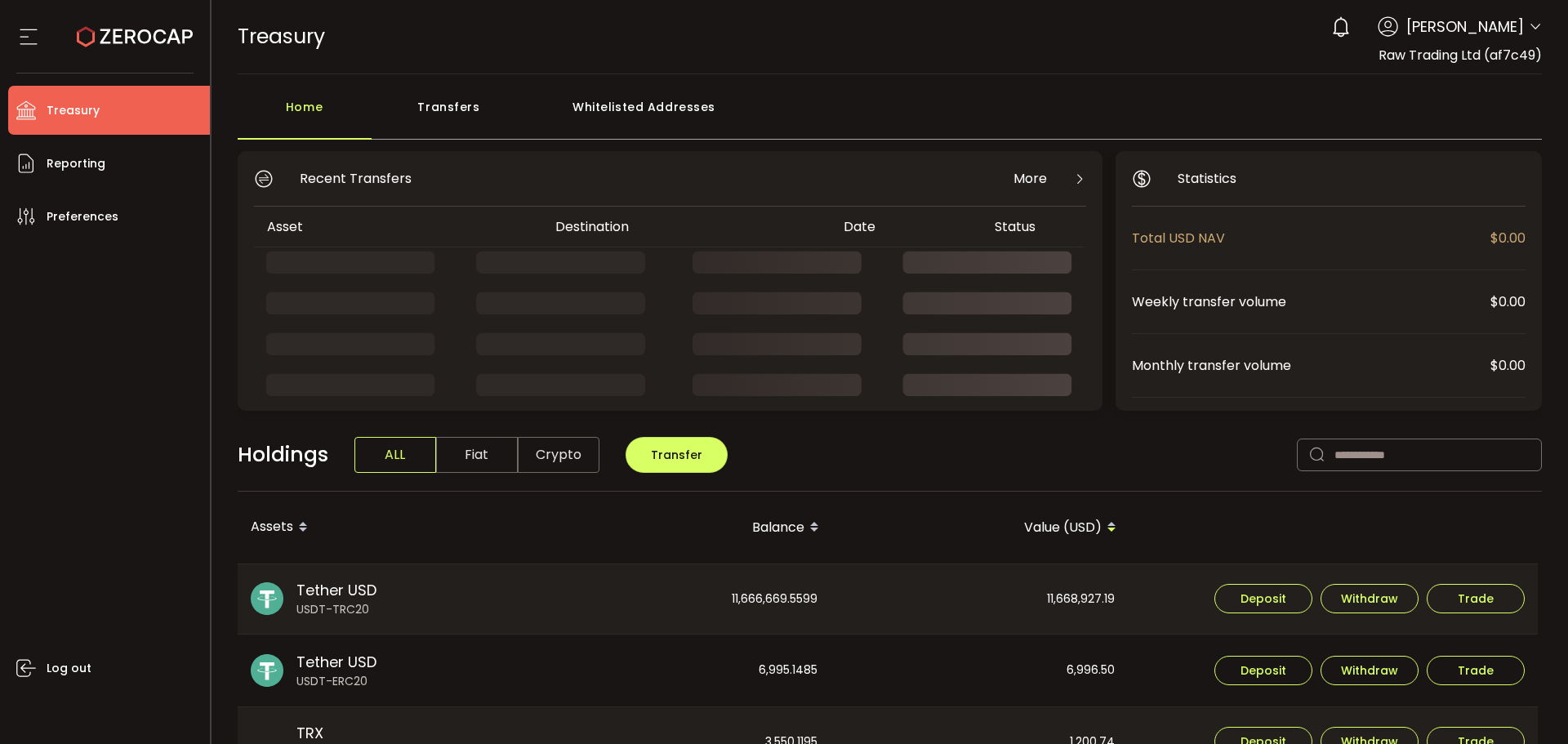
click at [1526, 18] on div "0 Aaditya Achreja Account Raw Trading Ltd (af7c49) Raw Trading Ltd (Payments) (…" at bounding box center [1432, 26] width 219 height 36
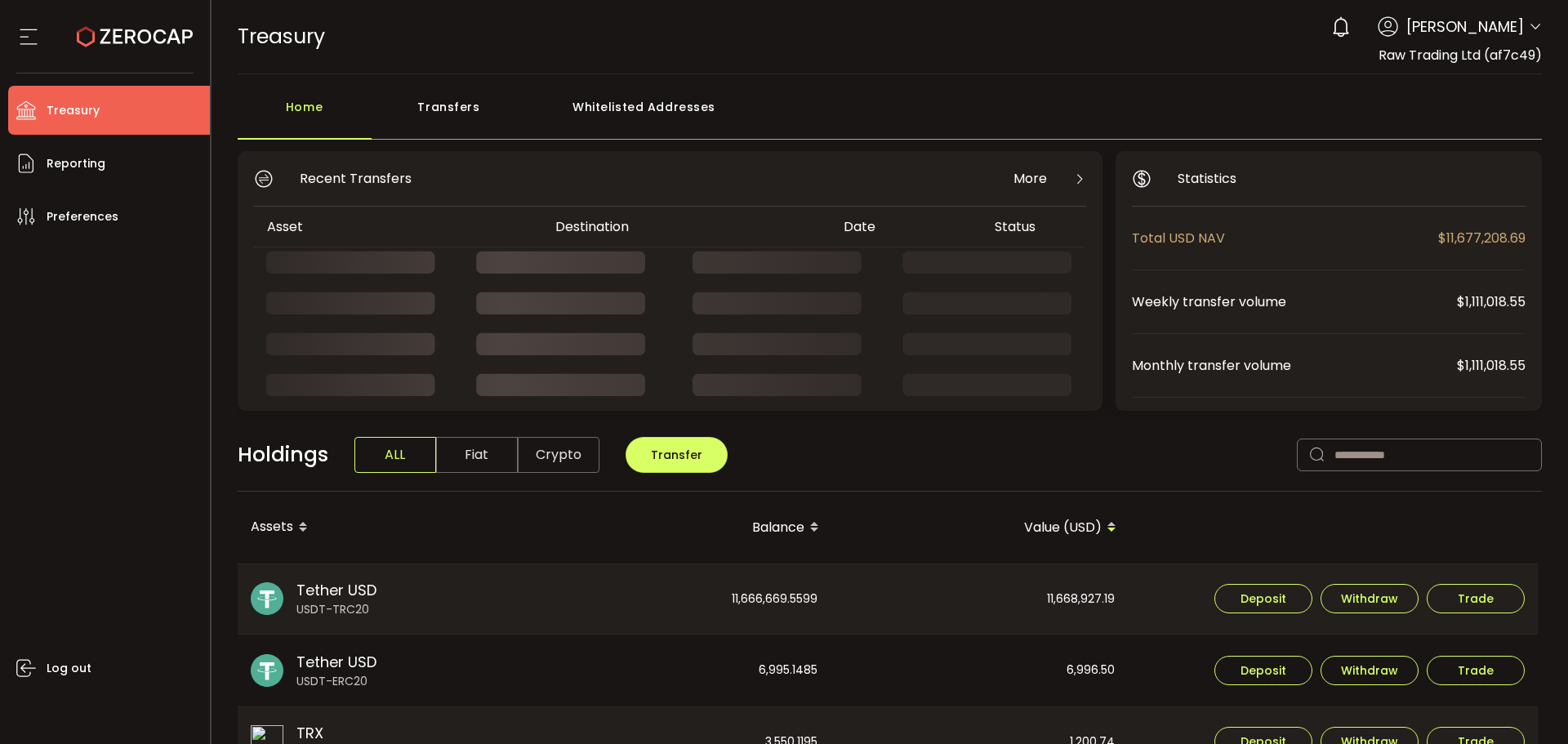
click at [1532, 23] on icon at bounding box center [1535, 27] width 14 height 14
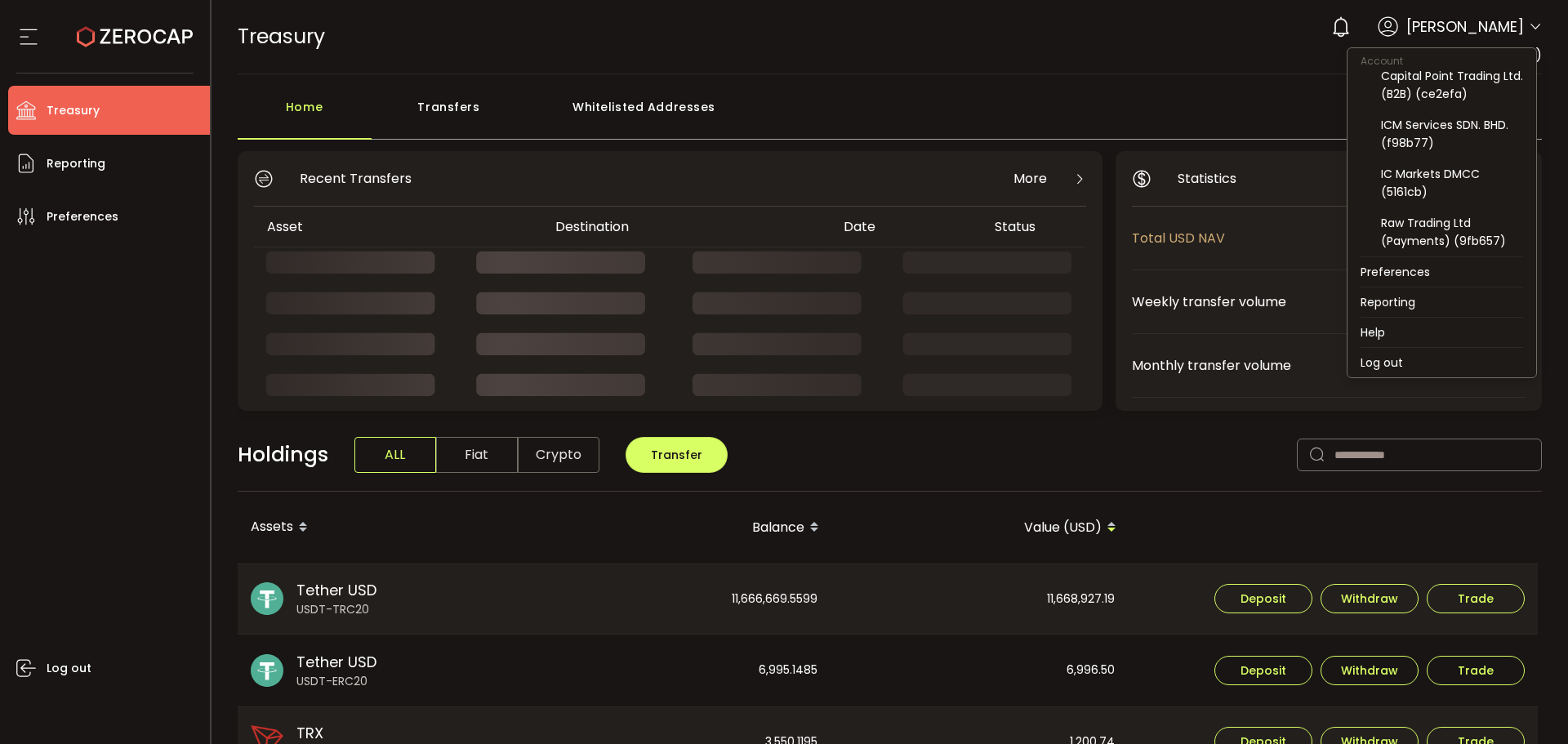
scroll to position [206, 0]
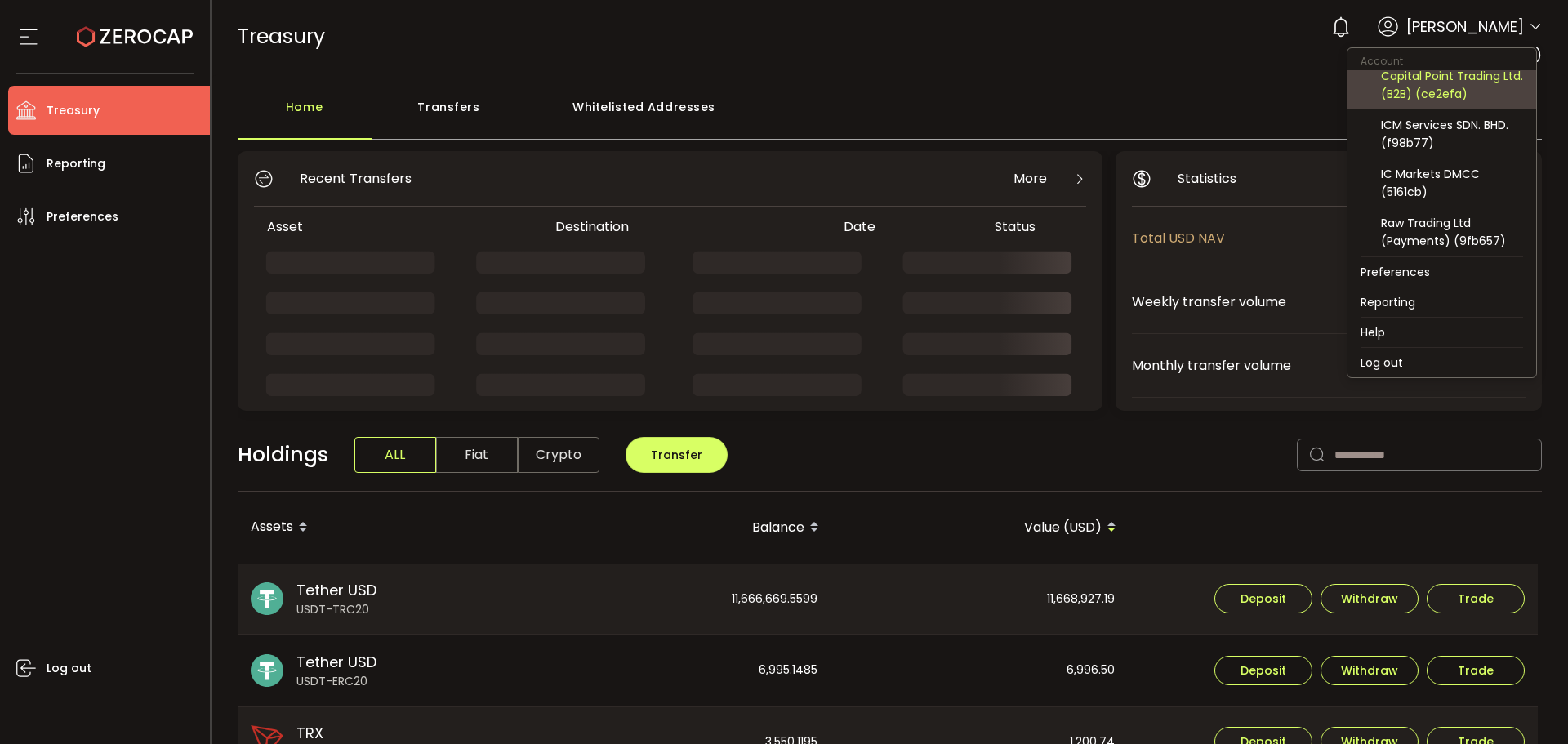
click at [1443, 76] on div "Capital Point Trading Ltd. (B2B) (ce2efa)" at bounding box center [1451, 84] width 142 height 36
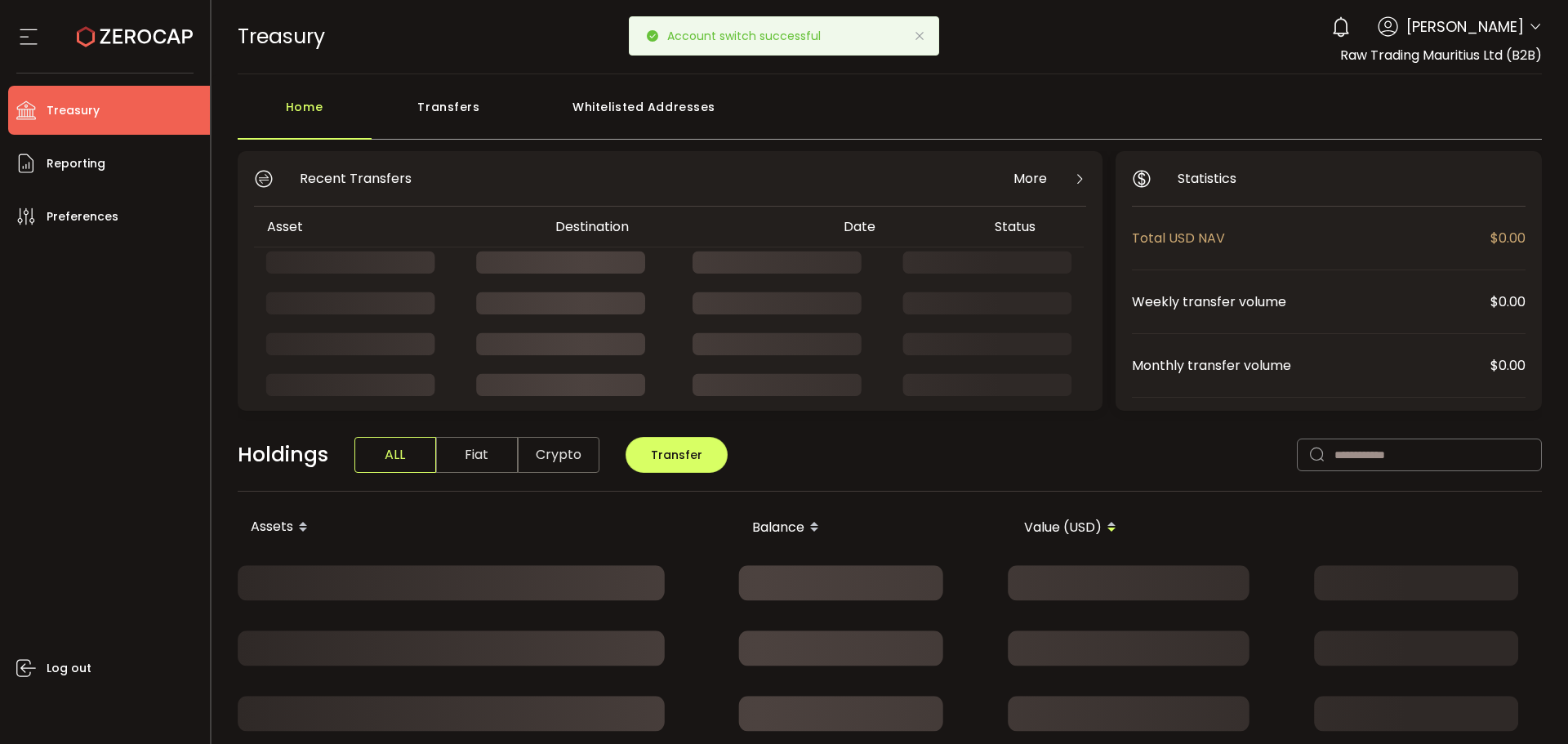
click at [921, 41] on icon at bounding box center [920, 36] width 14 height 14
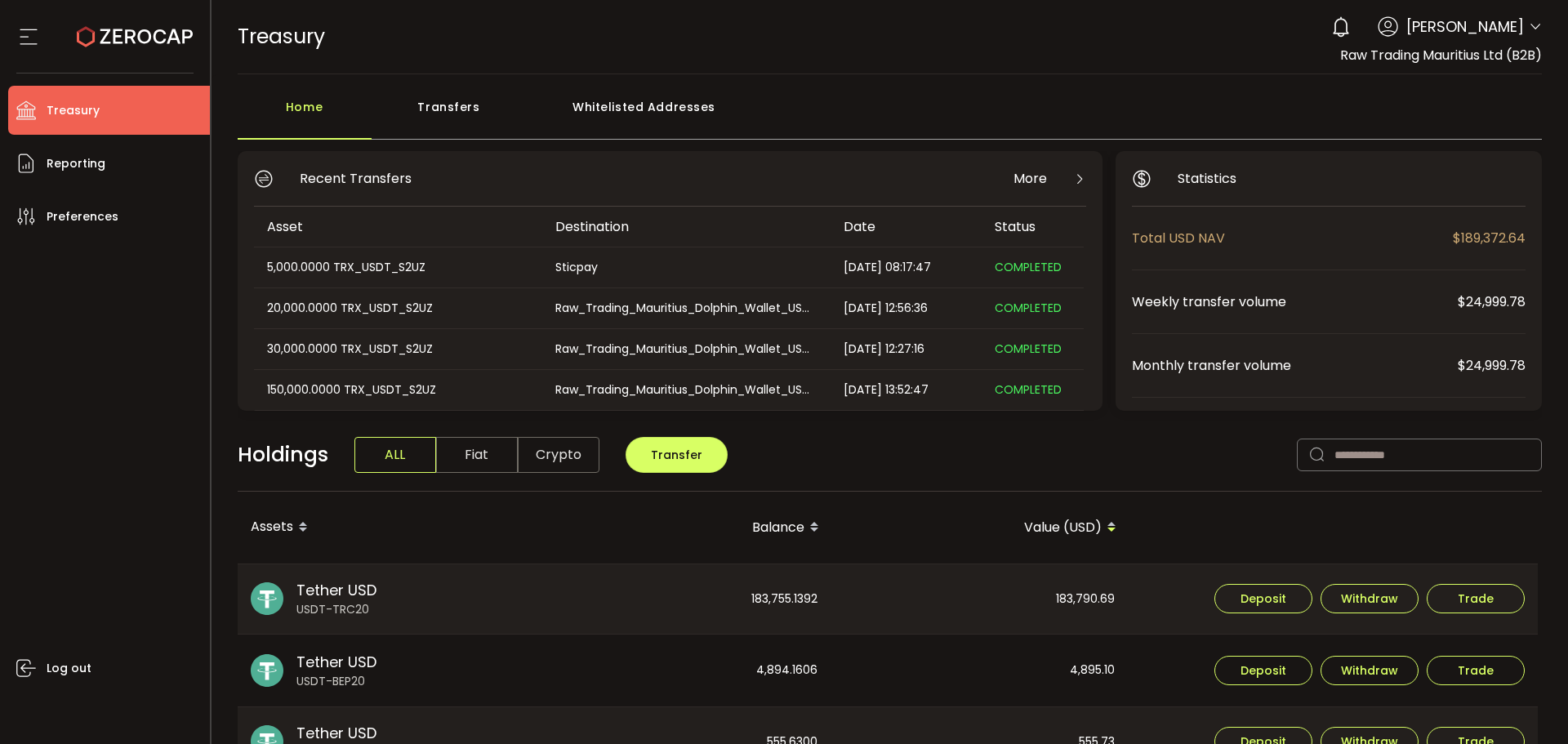
click at [423, 95] on div "Transfers" at bounding box center [449, 115] width 155 height 49
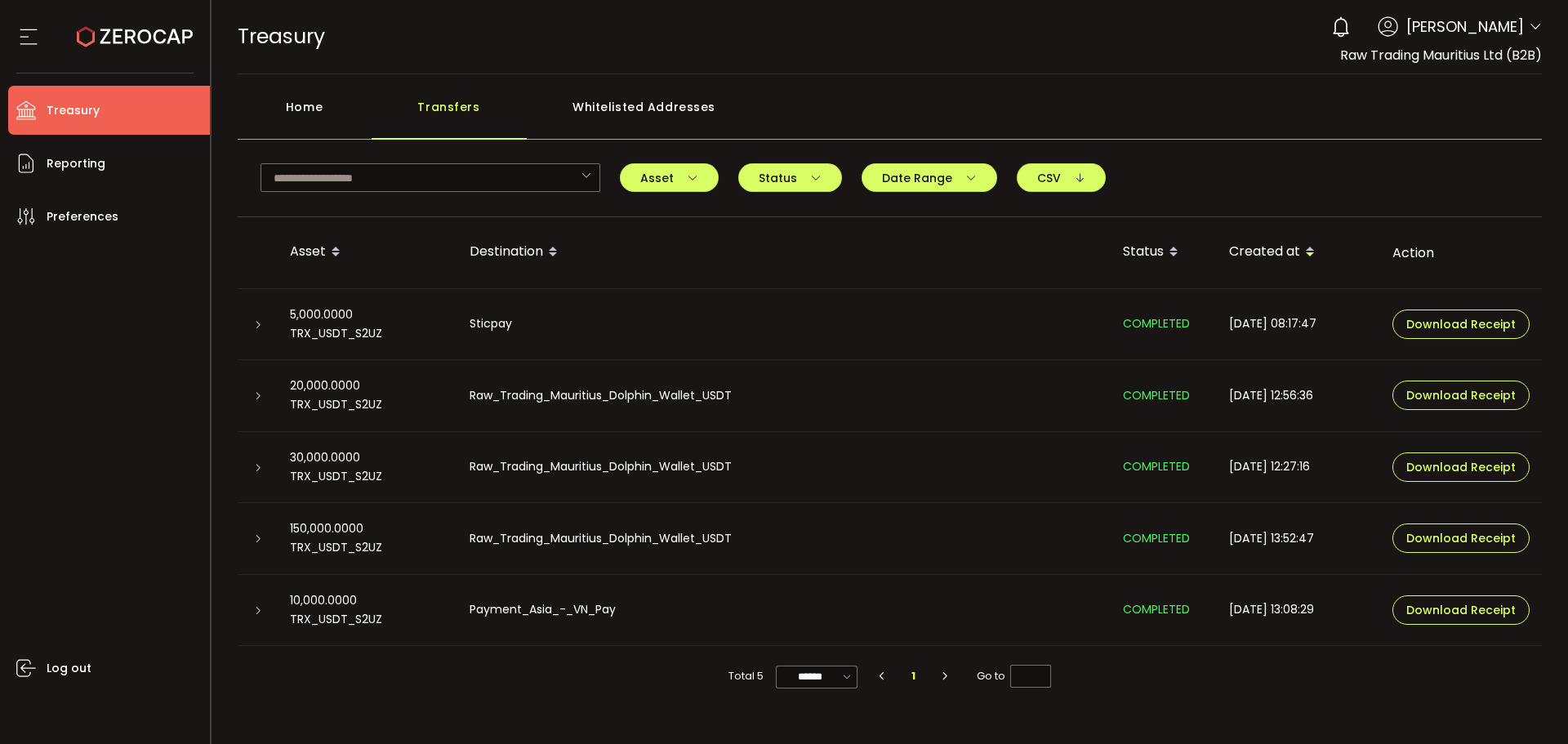
click at [253, 326] on icon at bounding box center [258, 325] width 10 height 10
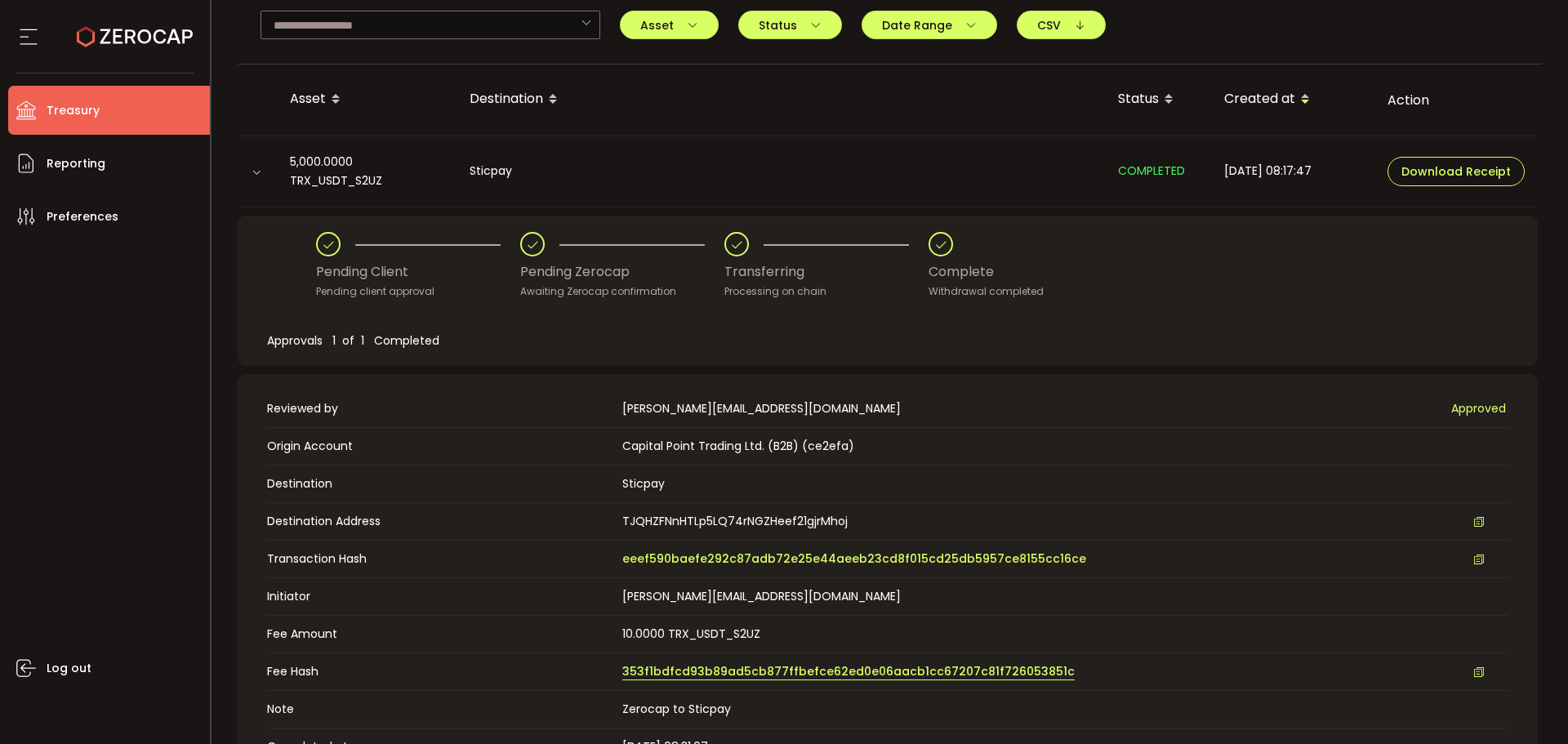
scroll to position [327, 0]
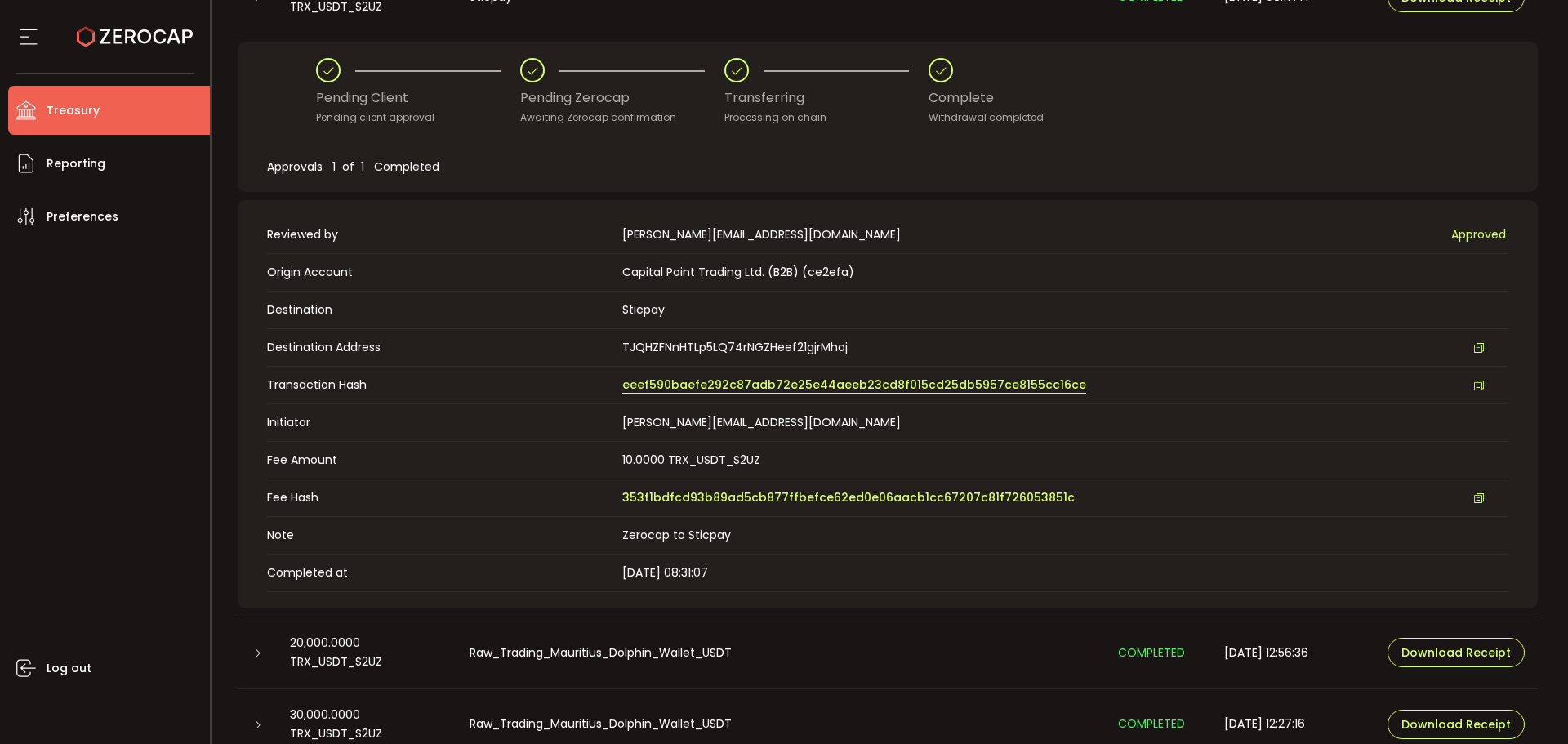
click at [712, 380] on span "eeef590baefe292c87adb72e25e44aeeb23cd8f015cd25db5957ce8155cc16ce" at bounding box center [854, 385] width 464 height 17
drag, startPoint x: 729, startPoint y: 385, endPoint x: 789, endPoint y: 303, distance: 101.6
click at [730, 384] on span "eeef590baefe292c87adb72e25e44aeeb23cd8f015cd25db5957ce8155cc16ce" at bounding box center [854, 385] width 464 height 17
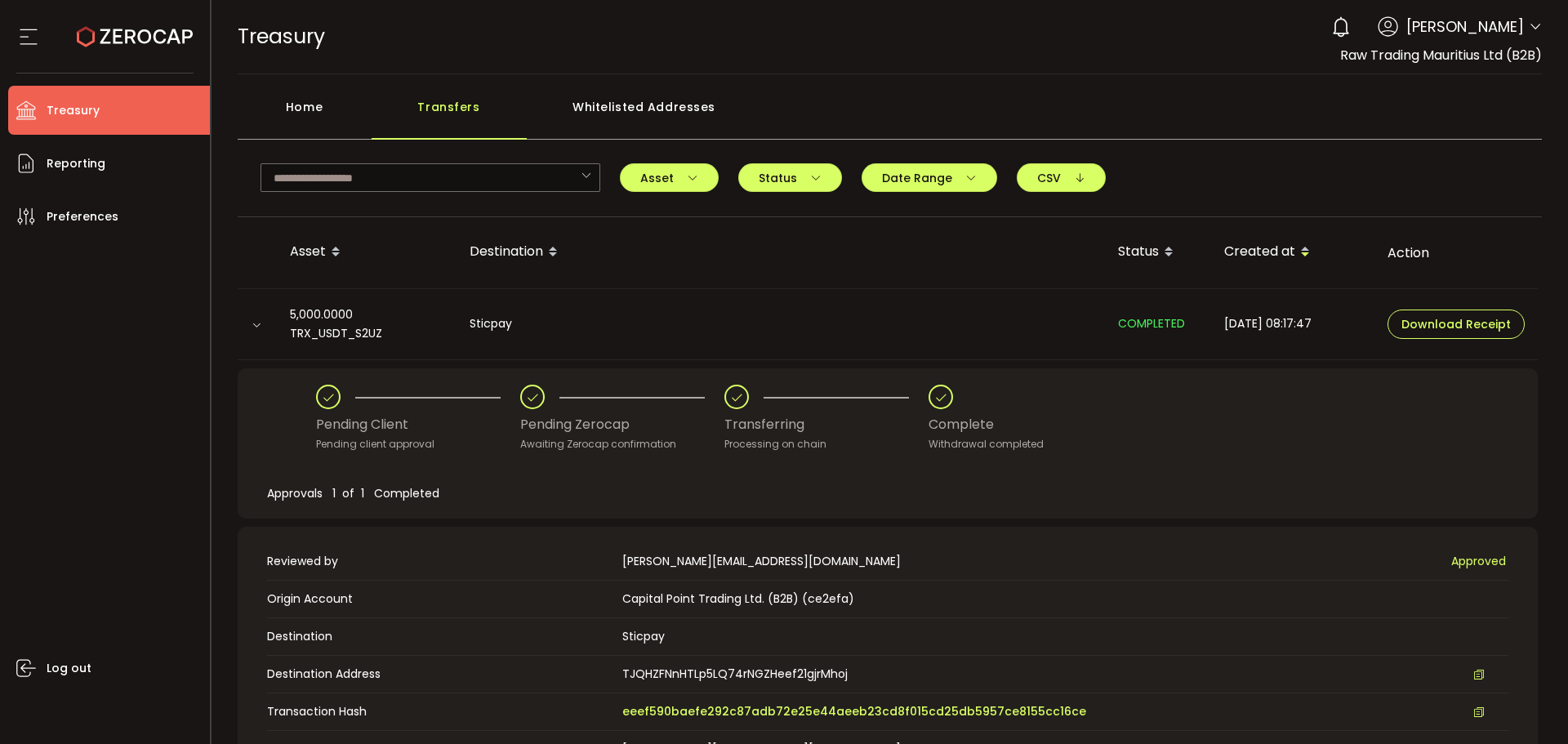
click at [1521, 31] on div "0 Aaditya Achreja Account Raw Trading Ltd (af7c49) Raw Trading Ltd (Payments) (…" at bounding box center [1432, 26] width 219 height 36
click at [1528, 27] on icon at bounding box center [1535, 27] width 14 height 14
drag, startPoint x: 867, startPoint y: 219, endPoint x: 1126, endPoint y: 552, distance: 421.9
click at [873, 219] on th "Destination" at bounding box center [781, 253] width 648 height 71
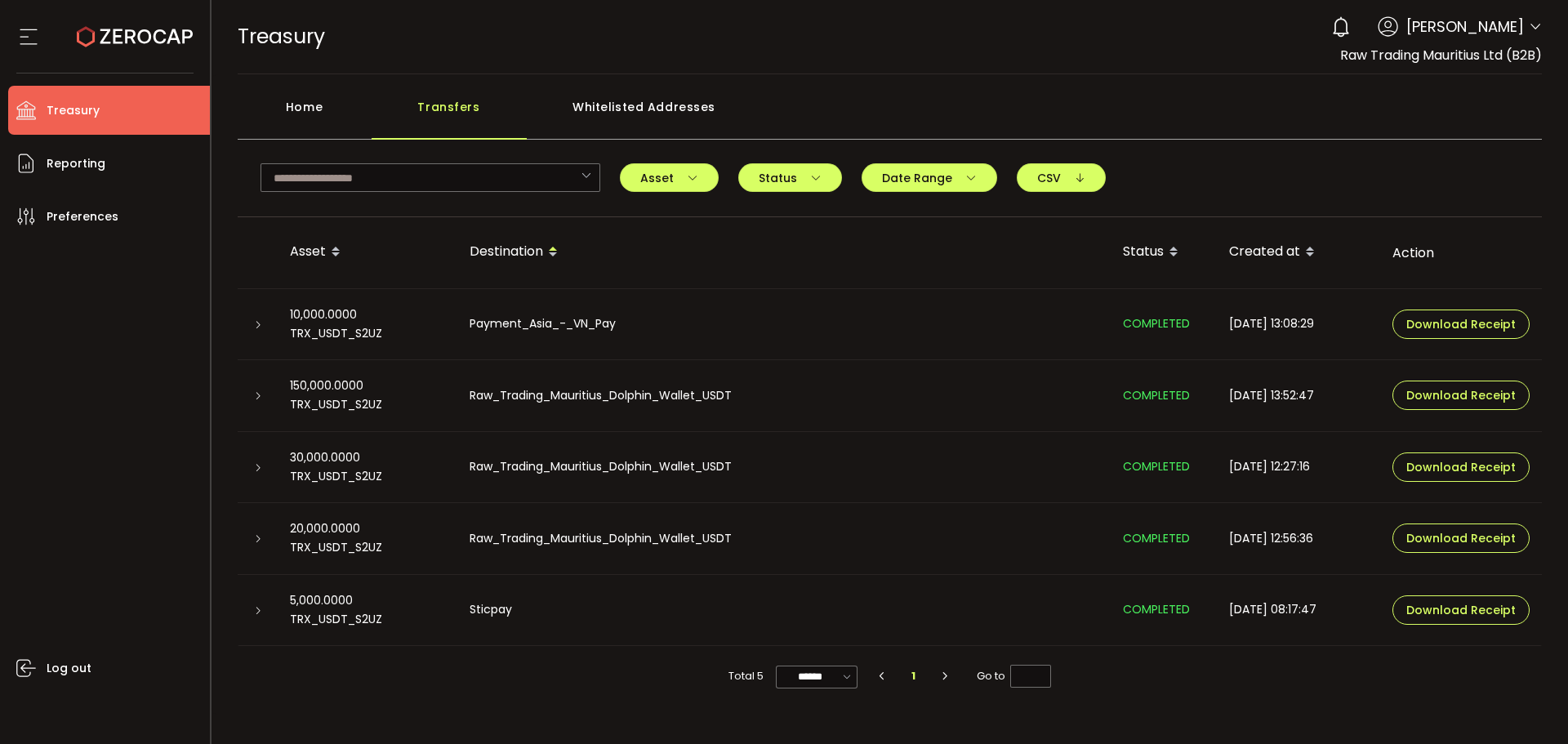
drag, startPoint x: 285, startPoint y: 108, endPoint x: 268, endPoint y: 77, distance: 35.4
click at [283, 103] on div "Home" at bounding box center [304, 115] width 134 height 49
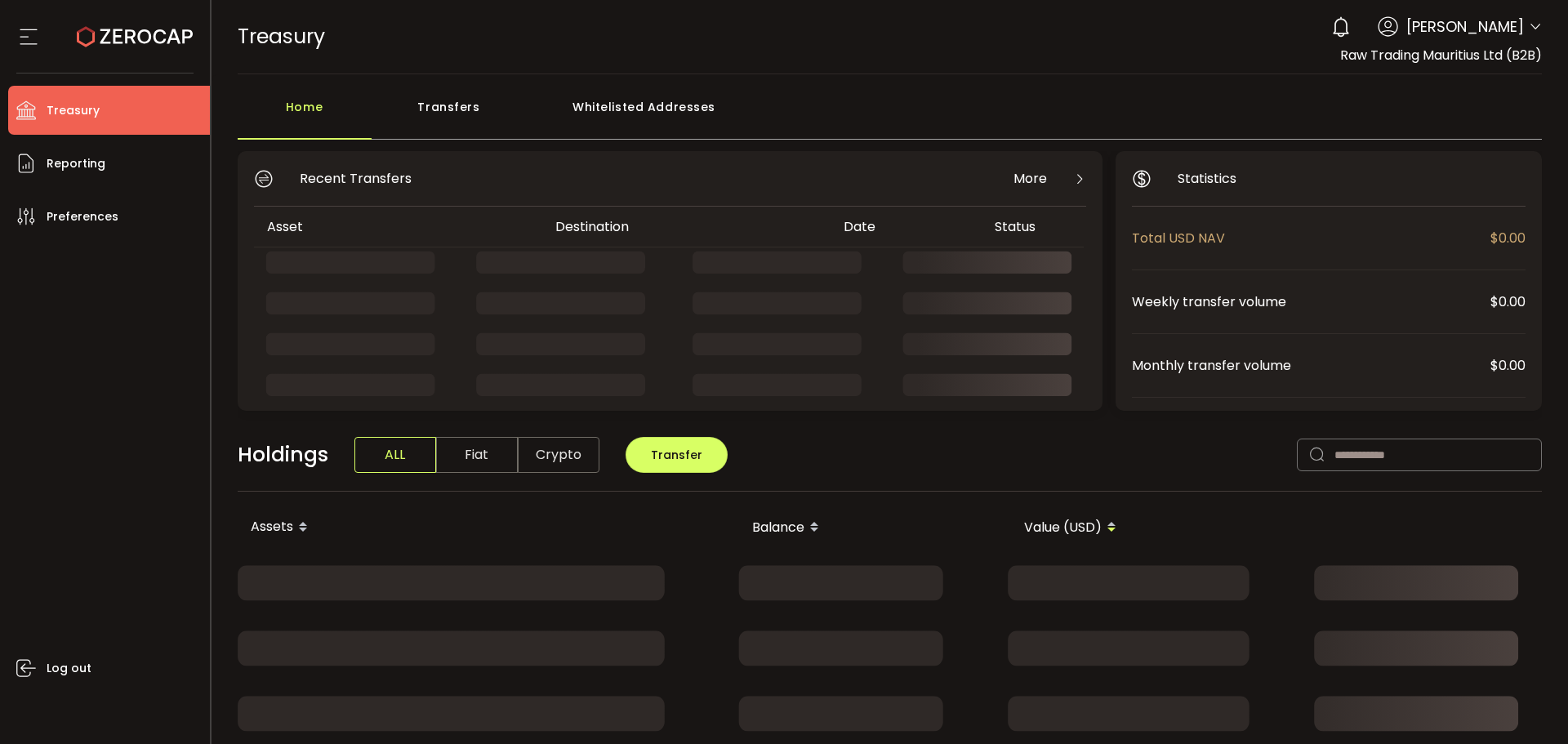
drag, startPoint x: 156, startPoint y: 21, endPoint x: 203, endPoint y: 48, distance: 54.2
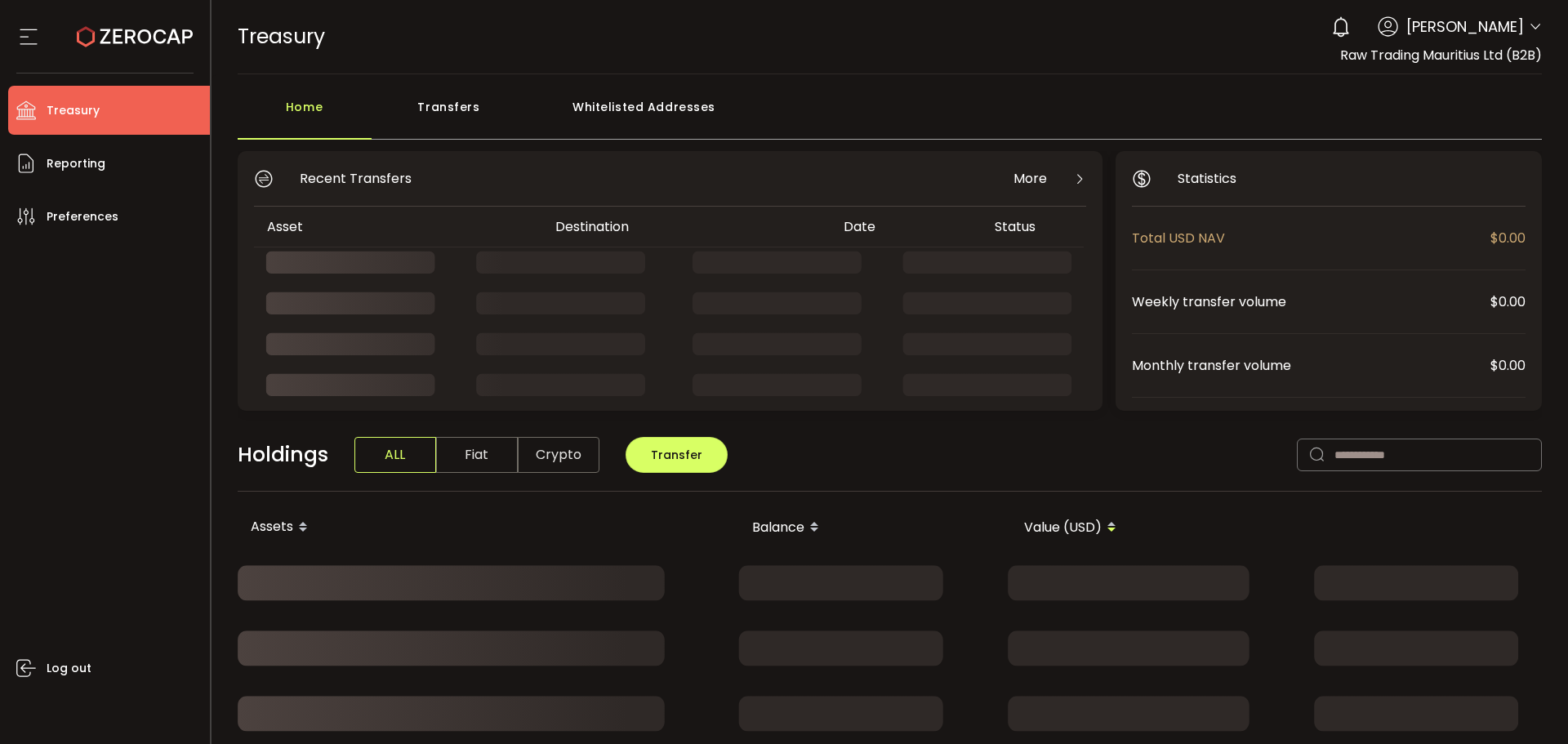
click at [156, 21] on icon at bounding box center [135, 37] width 116 height 116
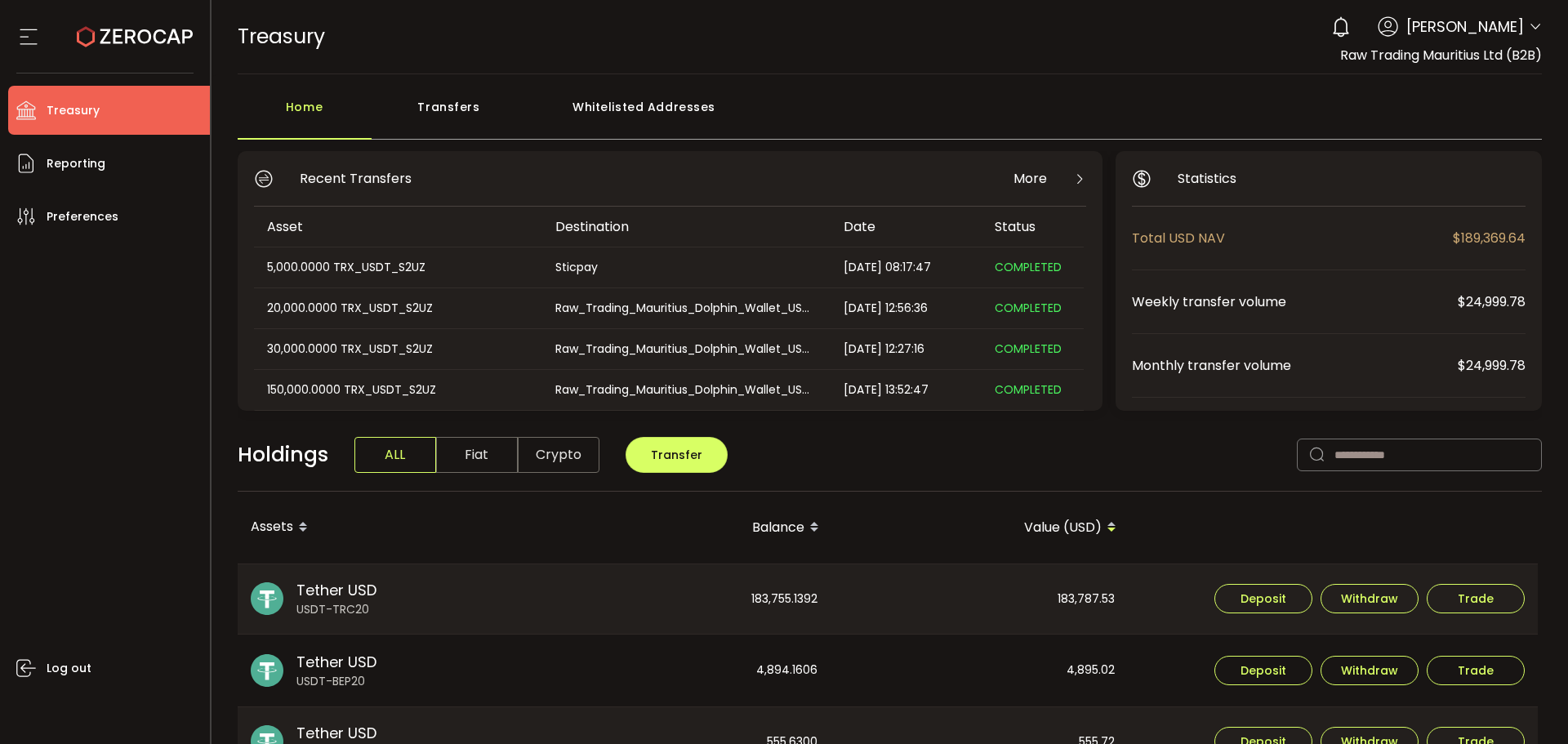
click at [1528, 24] on icon at bounding box center [1535, 27] width 14 height 14
click at [1530, 17] on div "0 [PERSON_NAME]" at bounding box center [1432, 26] width 219 height 36
click at [1534, 18] on div "0 [PERSON_NAME]" at bounding box center [1432, 26] width 219 height 36
click at [1534, 19] on div "0 [PERSON_NAME]" at bounding box center [1432, 26] width 219 height 36
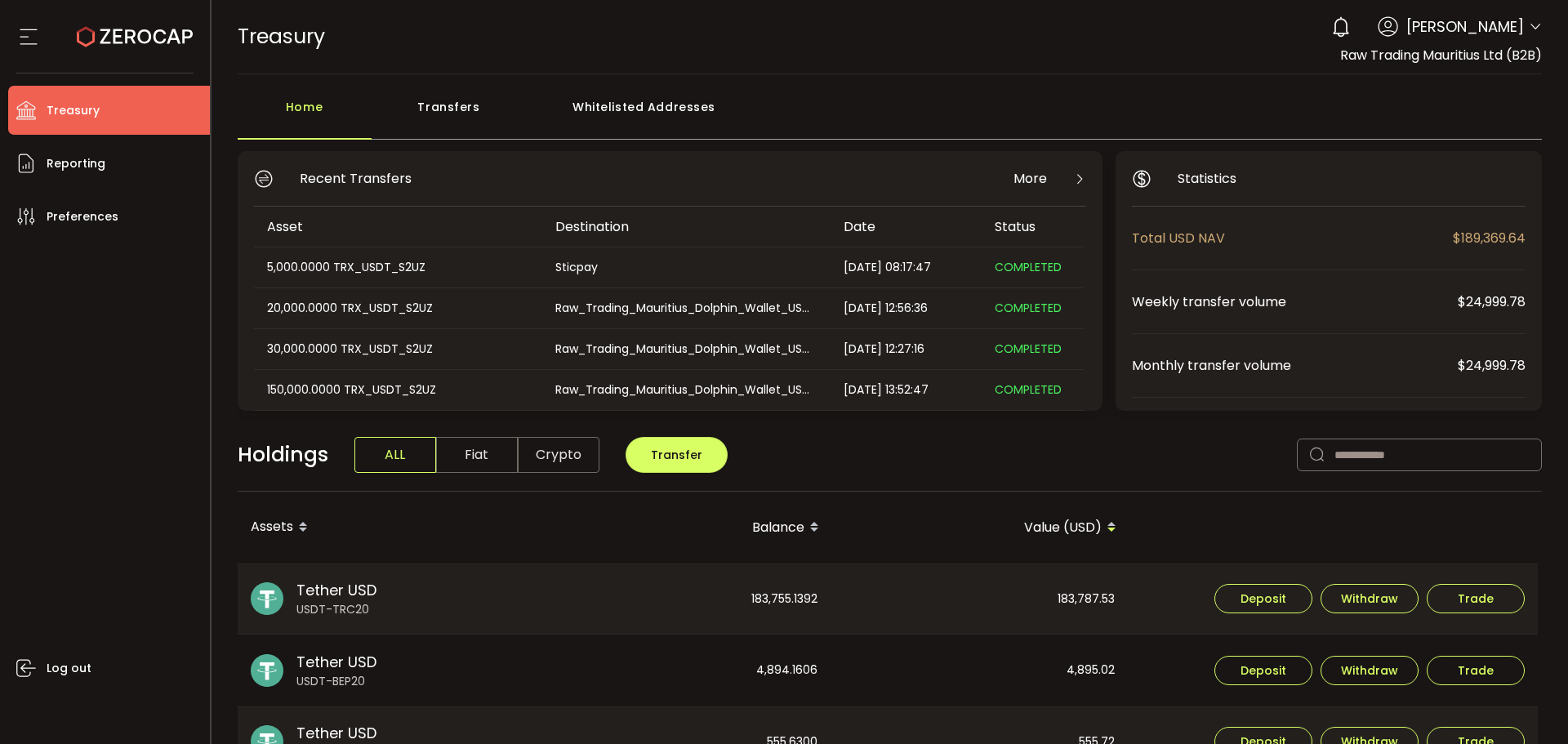
click at [1532, 24] on icon at bounding box center [1535, 27] width 14 height 14
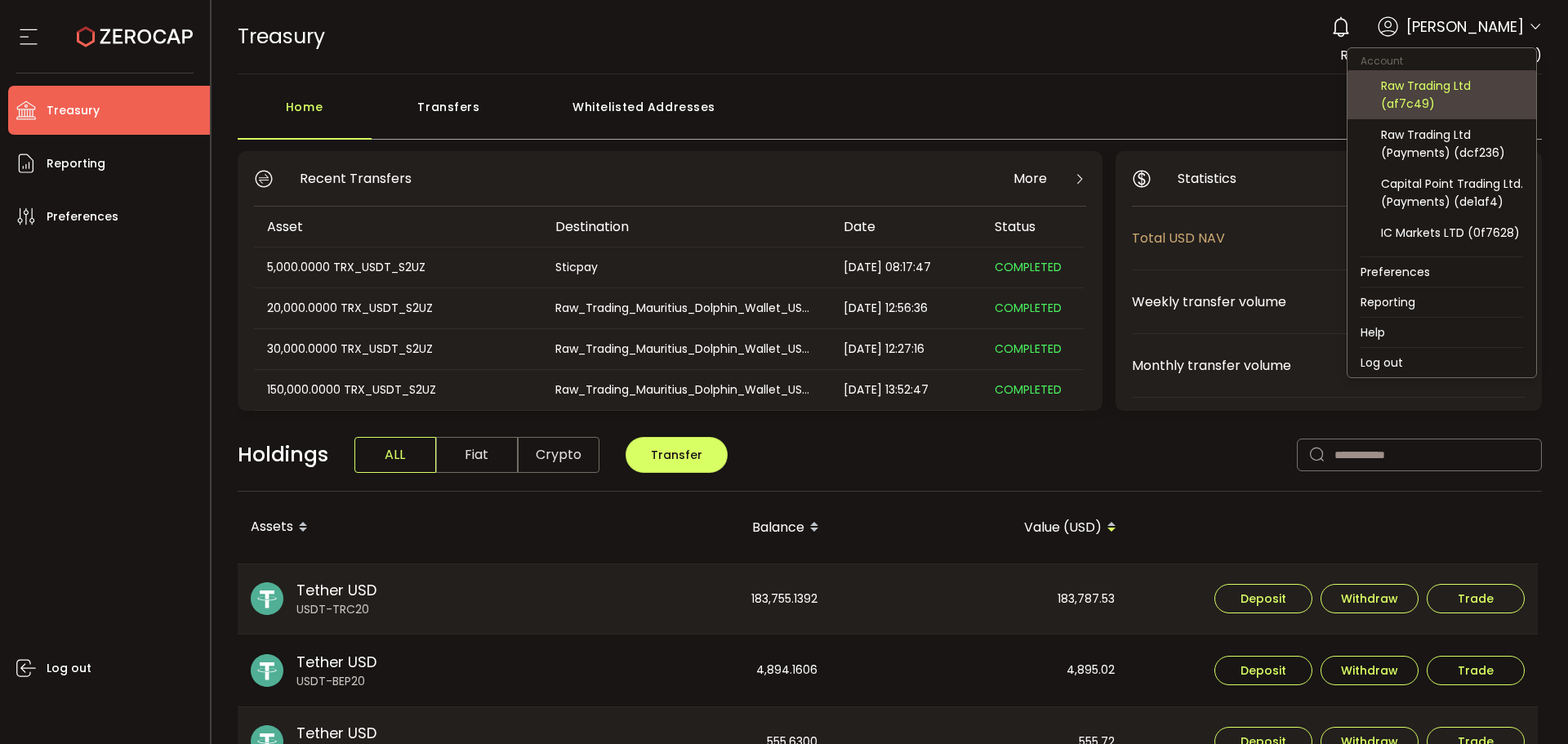
click at [1441, 95] on div "Raw Trading Ltd (af7c49)" at bounding box center [1451, 95] width 142 height 36
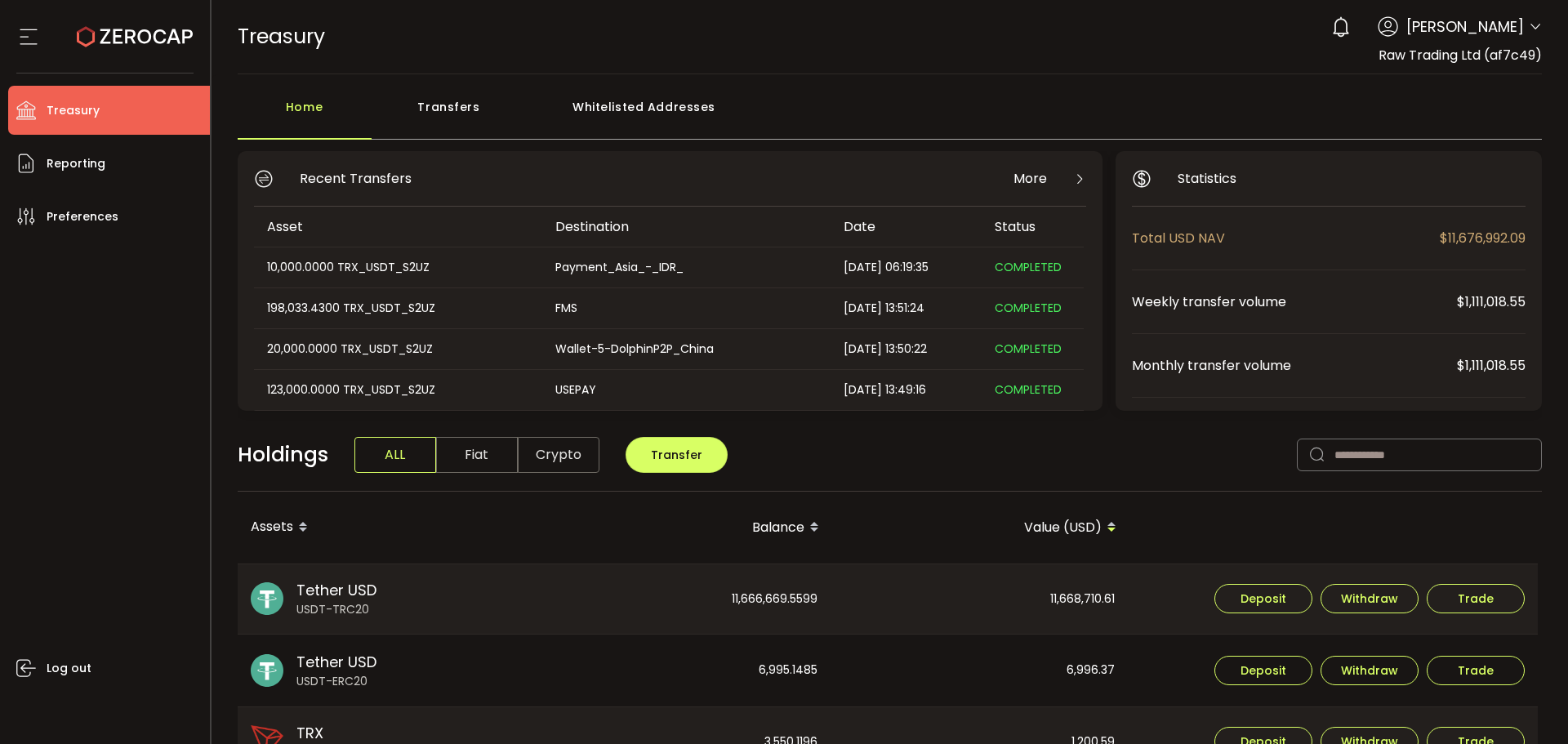
drag, startPoint x: 754, startPoint y: 285, endPoint x: 756, endPoint y: 271, distance: 14.1
click at [755, 283] on td "Payment_Asia_-_IDR_" at bounding box center [686, 267] width 289 height 41
drag, startPoint x: 963, startPoint y: 302, endPoint x: 349, endPoint y: 318, distance: 614.2
click at [216, 317] on main "Home Transfers Whitelisted Addresses Recent Transfers More Asset Destination Da…" at bounding box center [890, 713] width 1358 height 1278
drag, startPoint x: 353, startPoint y: 322, endPoint x: 366, endPoint y: 323, distance: 13.0
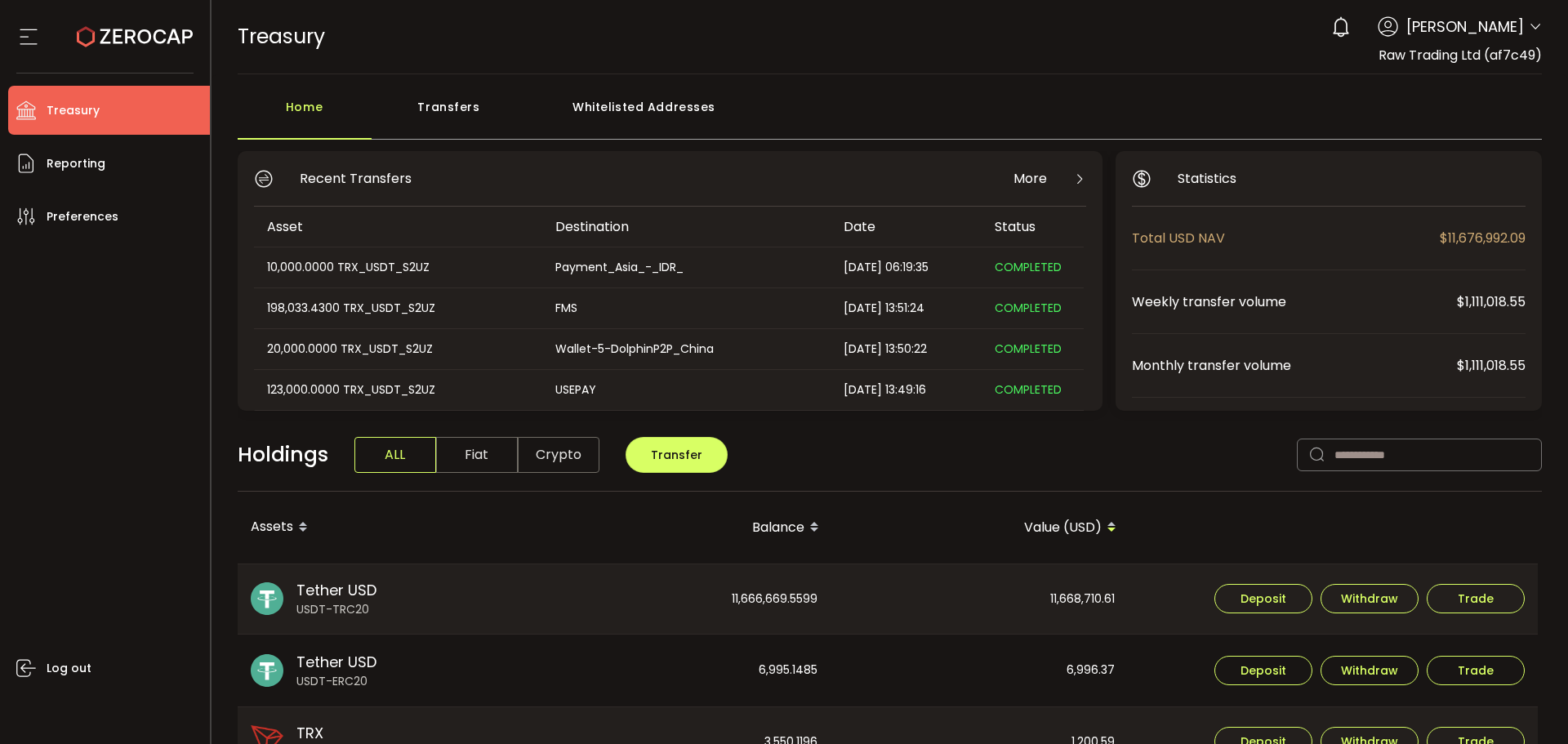
click at [355, 323] on td "198,033.4300 TRX_USDT_S2UZ" at bounding box center [398, 309] width 289 height 41
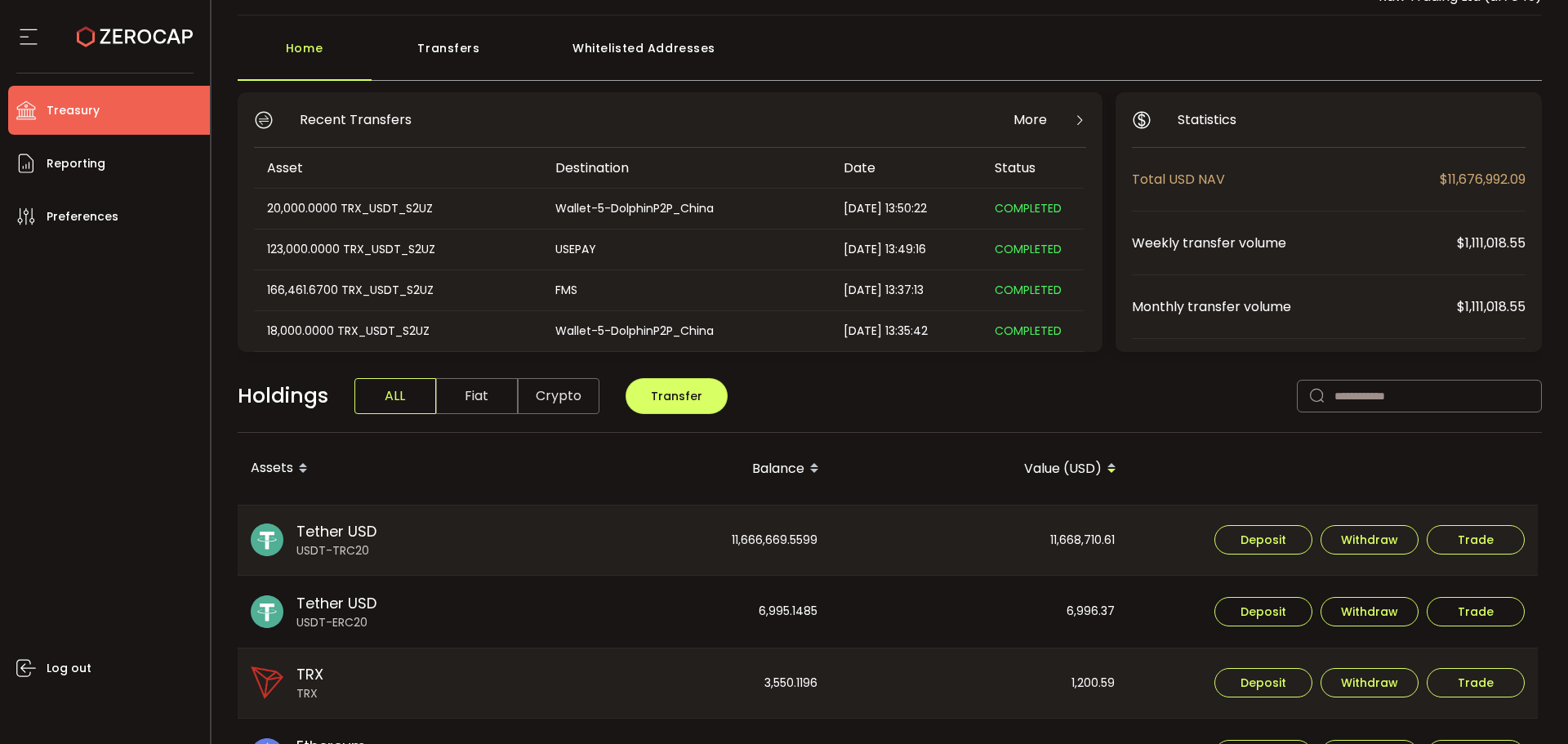
scroll to position [82, 0]
